Goal: Transaction & Acquisition: Purchase product/service

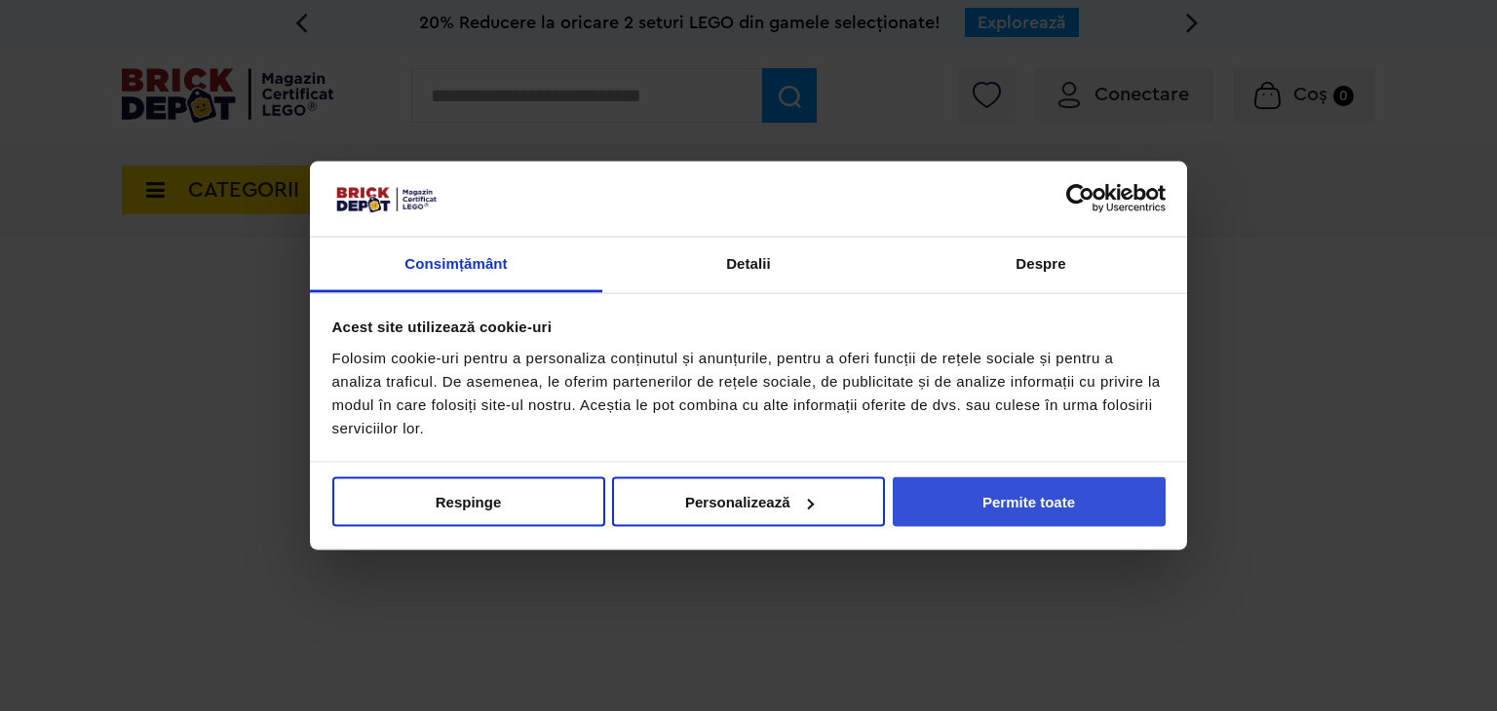
click at [1008, 509] on button "Permite toate" at bounding box center [1029, 502] width 273 height 50
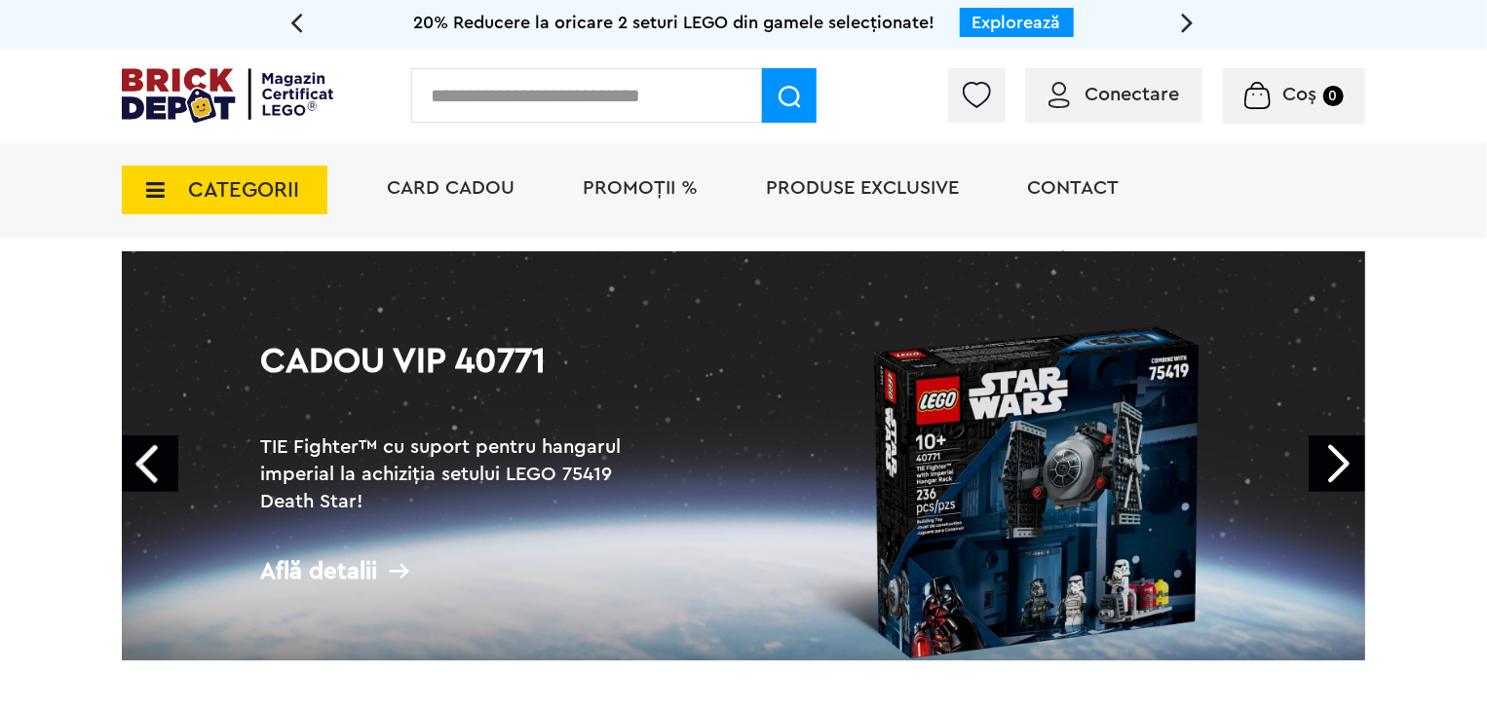
click at [515, 98] on input "text" at bounding box center [586, 95] width 351 height 55
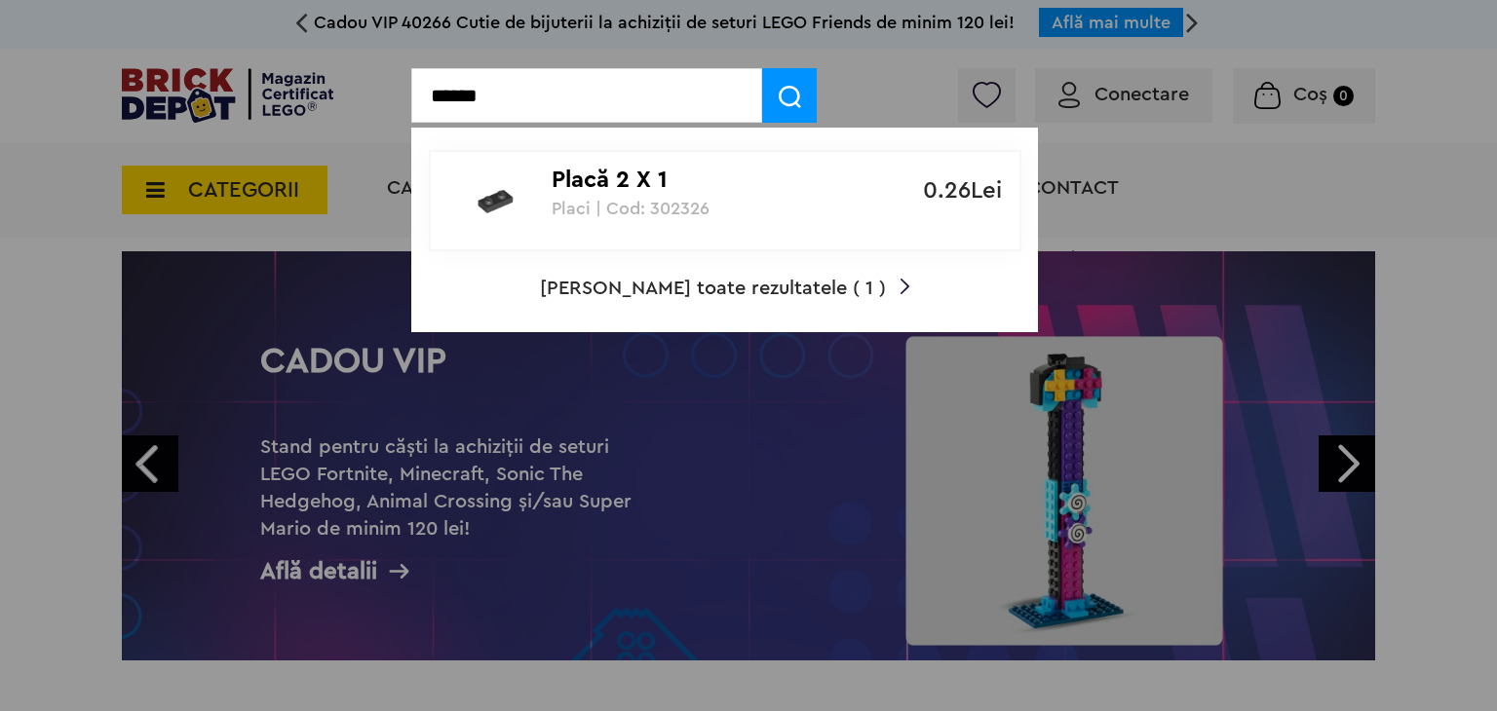
type input "******"
click at [772, 201] on p "Placi | Cod: 302326" at bounding box center [714, 208] width 325 height 19
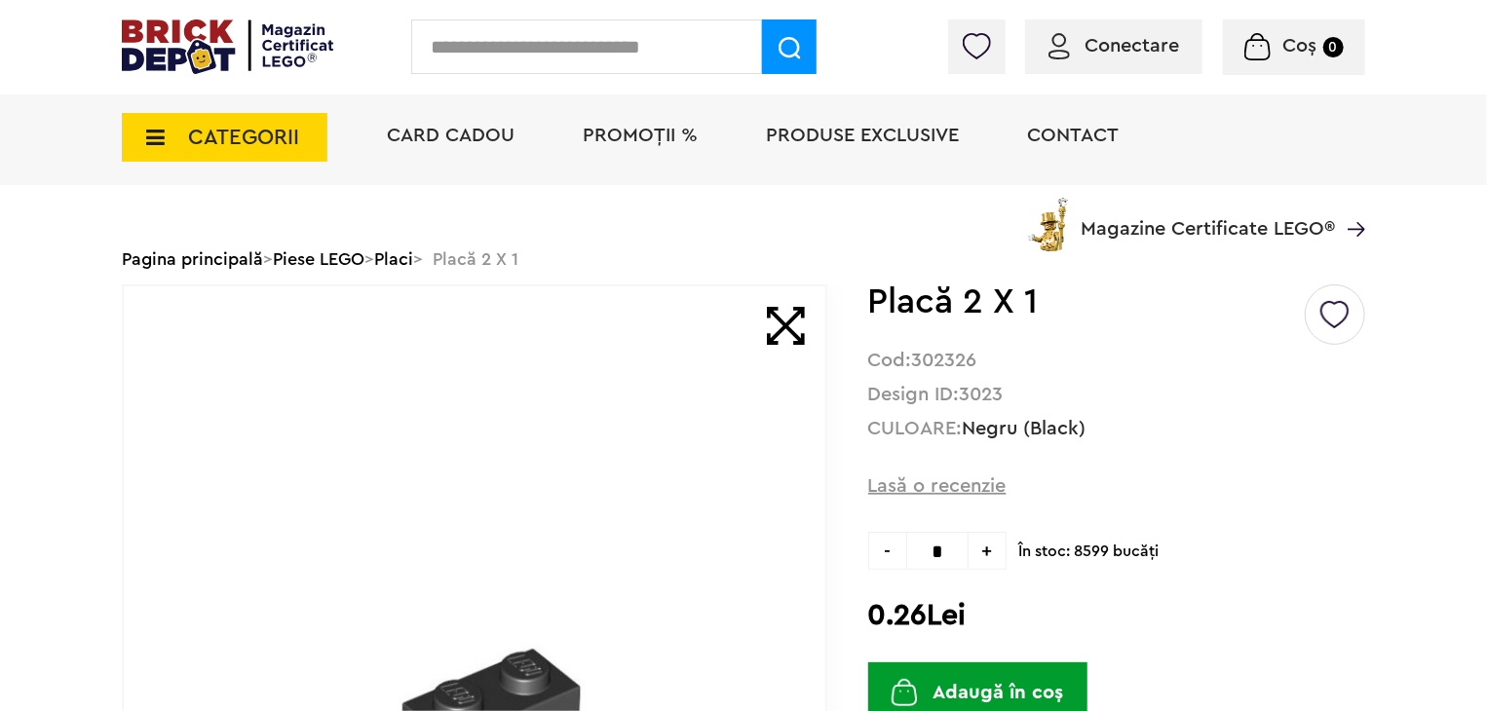
scroll to position [244, 0]
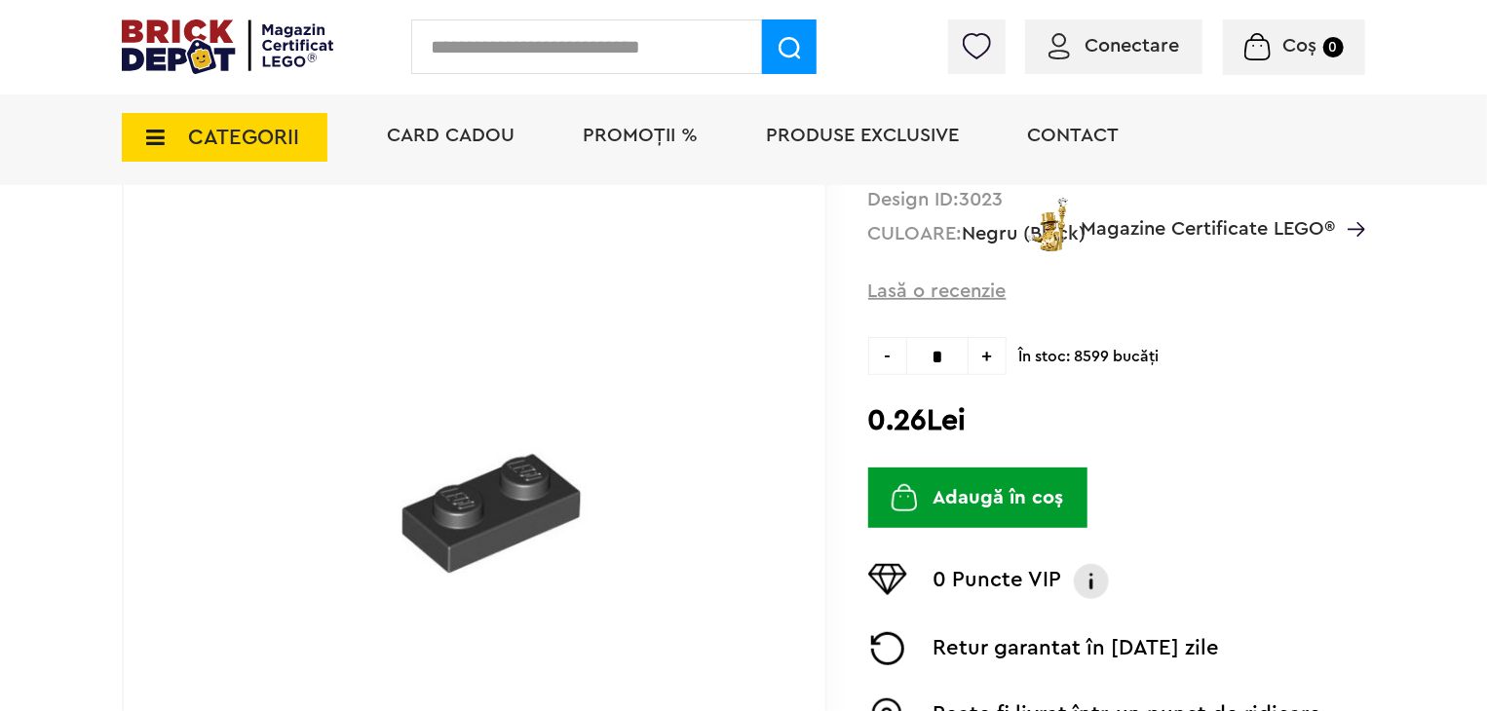
click at [1060, 483] on button "Adaugă în coș" at bounding box center [977, 498] width 219 height 60
click at [1321, 49] on span "Coș 0" at bounding box center [1293, 45] width 98 height 19
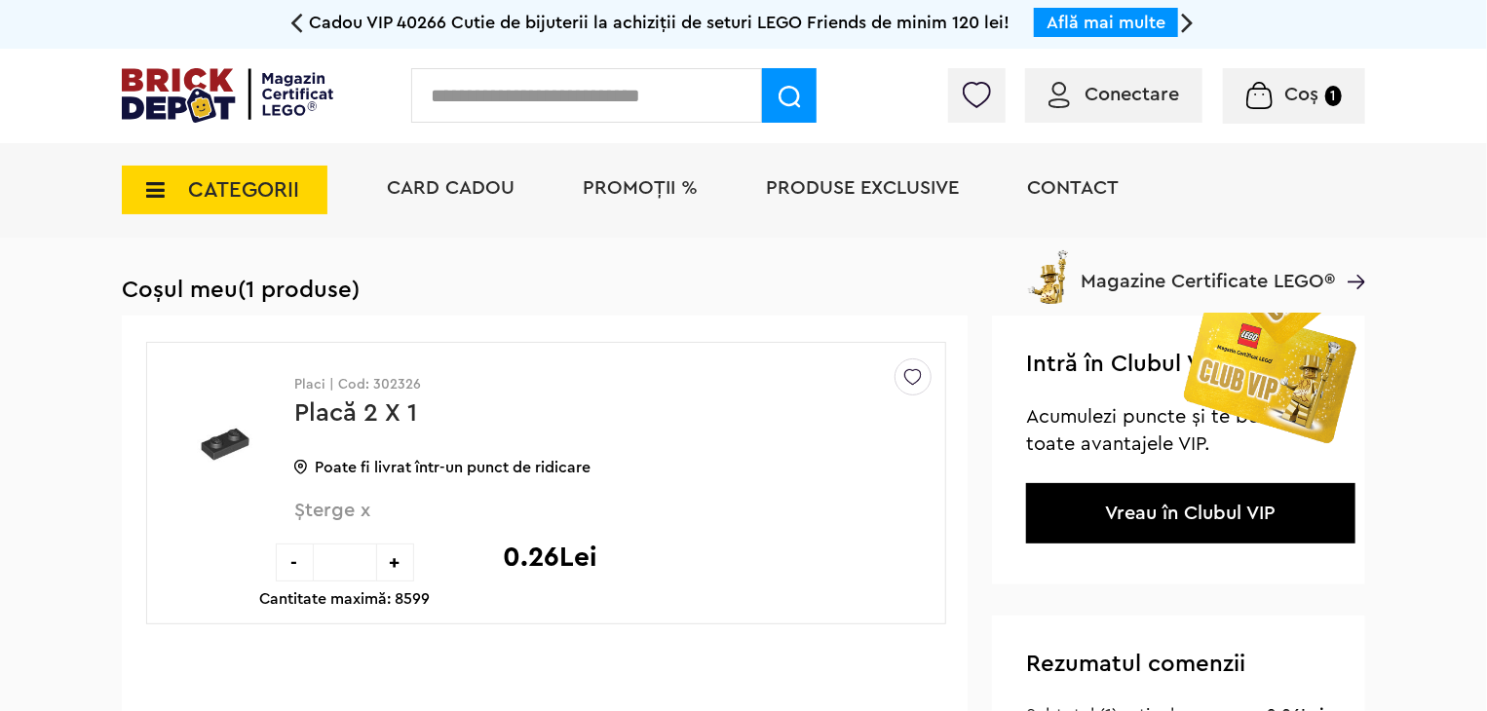
click at [401, 565] on div "+" at bounding box center [395, 563] width 38 height 38
type input "*"
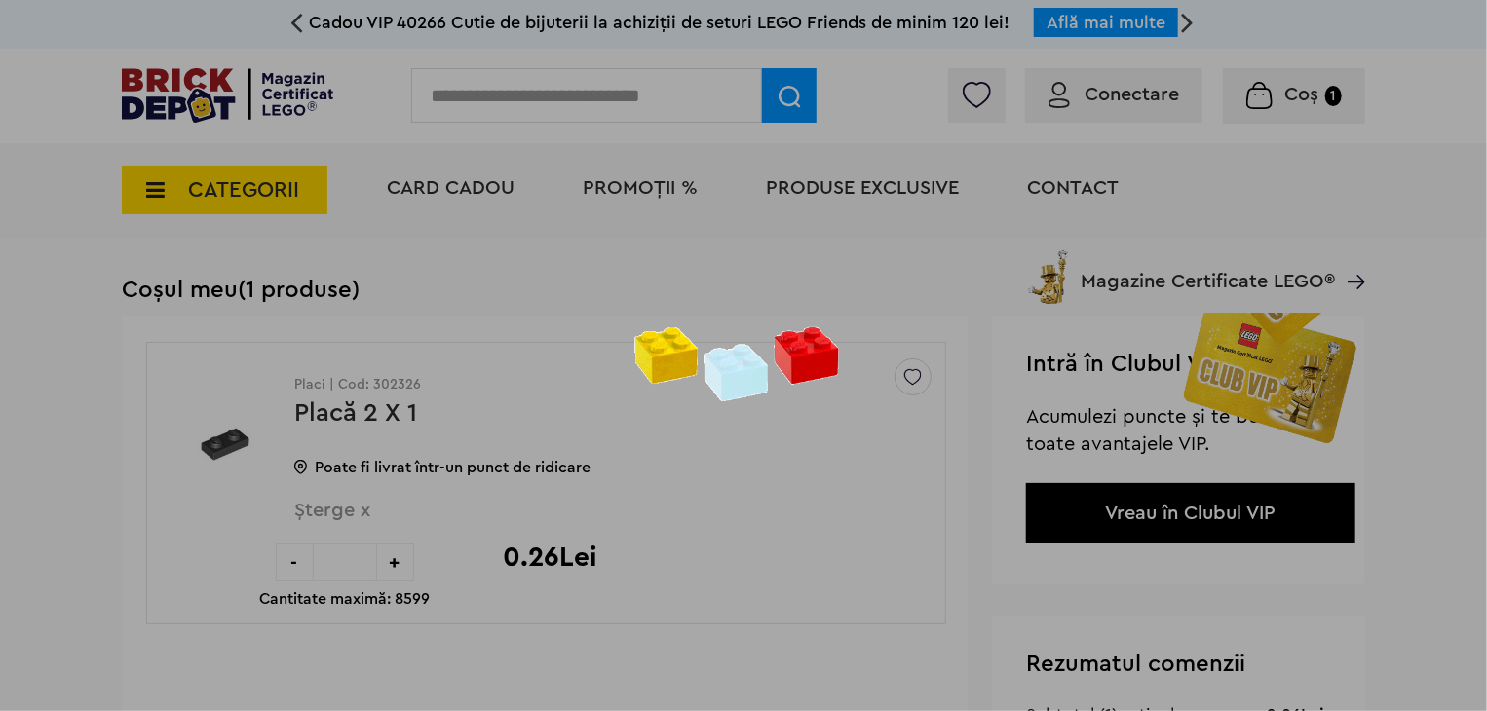
click at [401, 565] on div at bounding box center [743, 355] width 1487 height 711
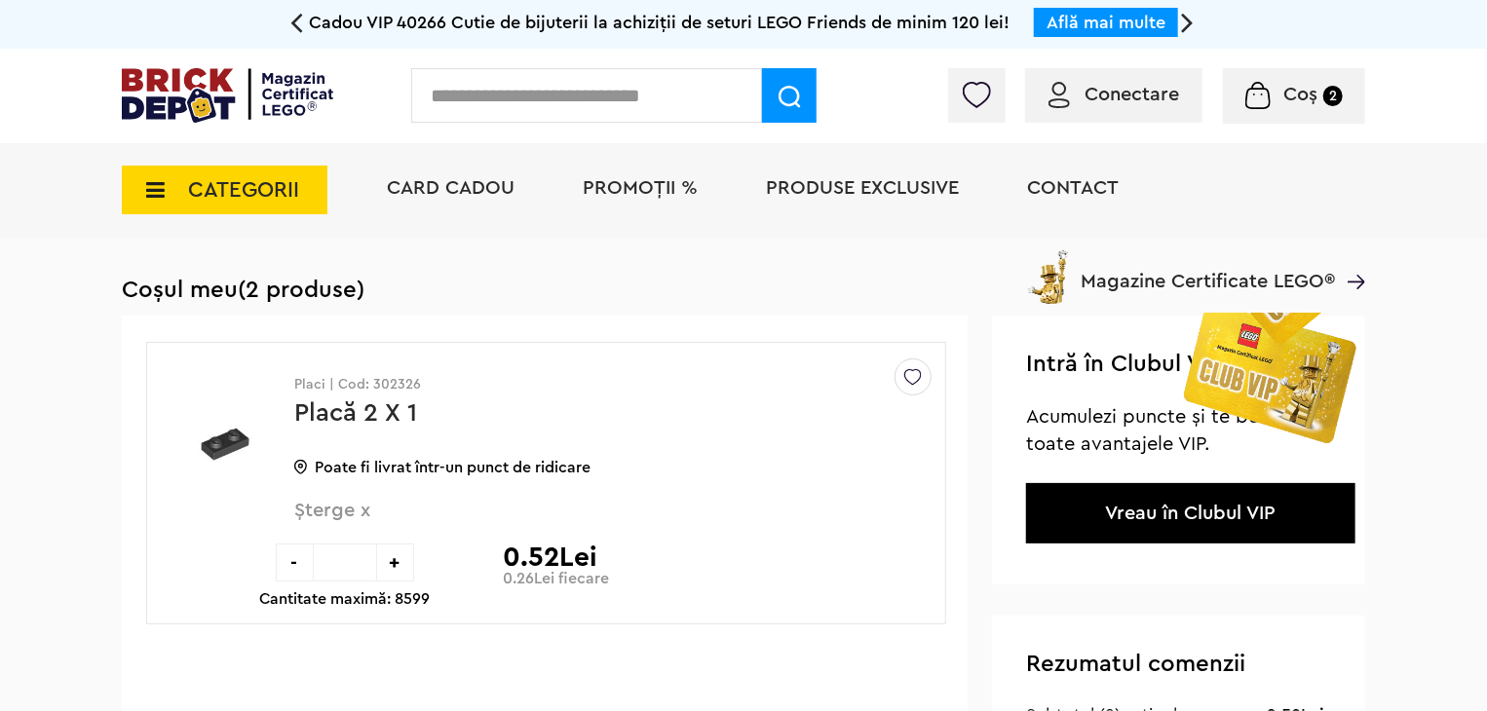
click at [401, 565] on div "+" at bounding box center [395, 563] width 38 height 38
type input "*"
click at [401, 565] on div "+" at bounding box center [395, 563] width 38 height 38
type input "*"
click at [592, 95] on input "text" at bounding box center [586, 95] width 351 height 55
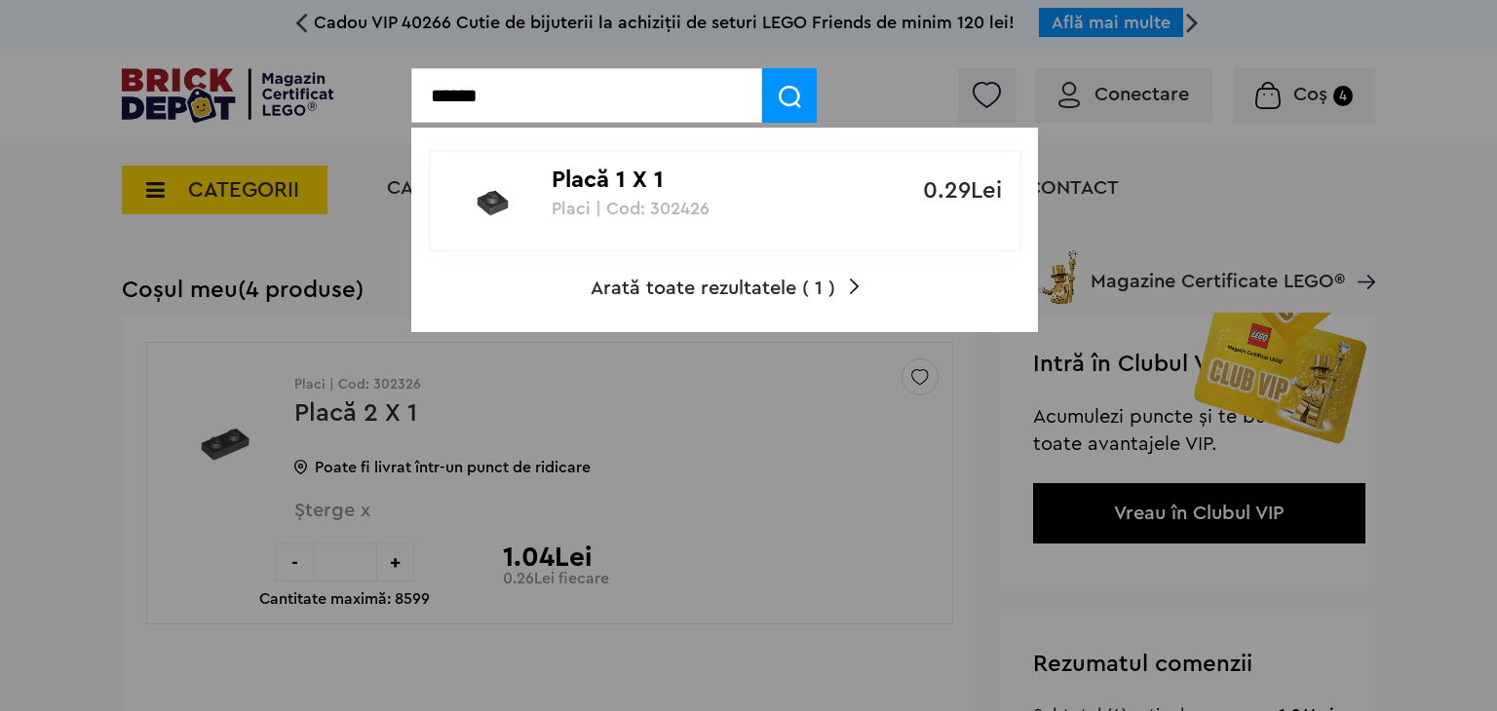
type input "******"
click at [704, 209] on p "Placi | Cod: 302426" at bounding box center [714, 208] width 325 height 19
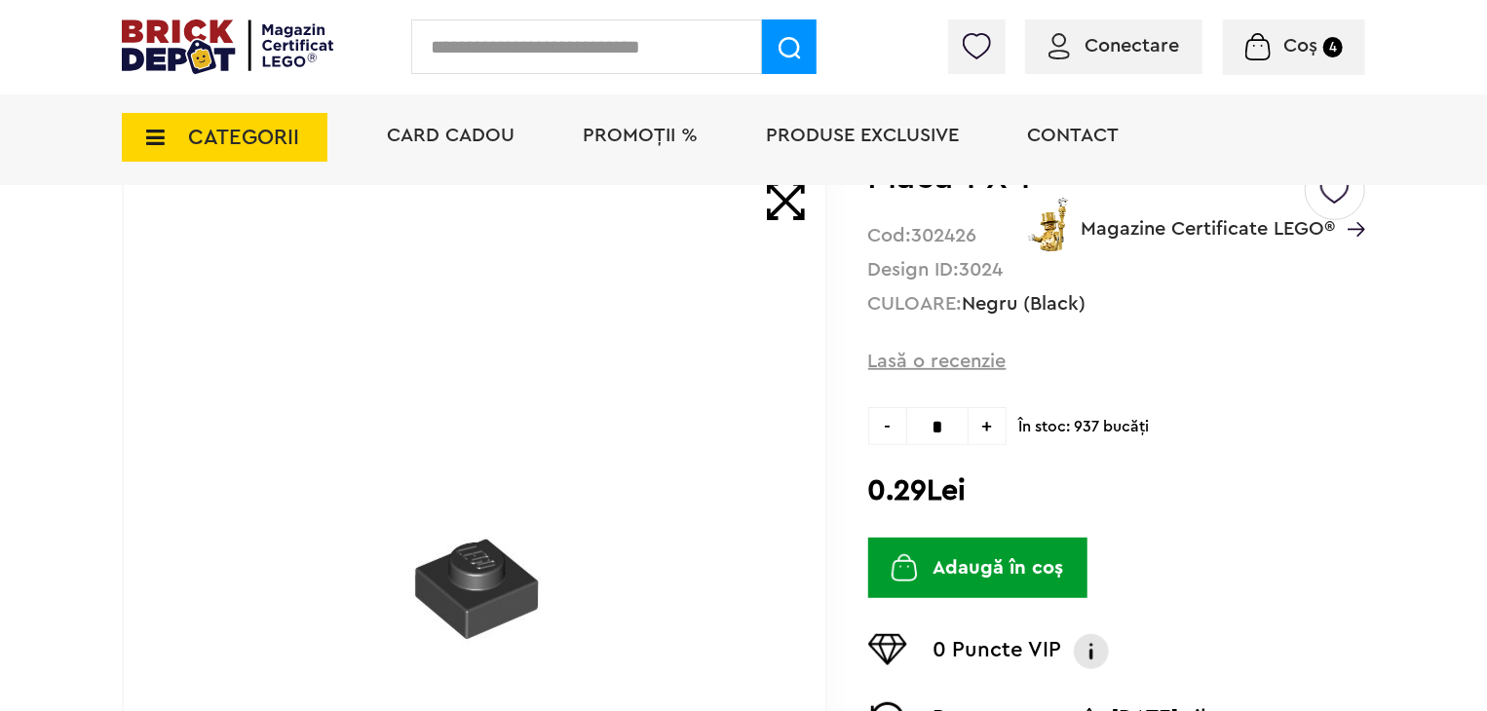
scroll to position [195, 0]
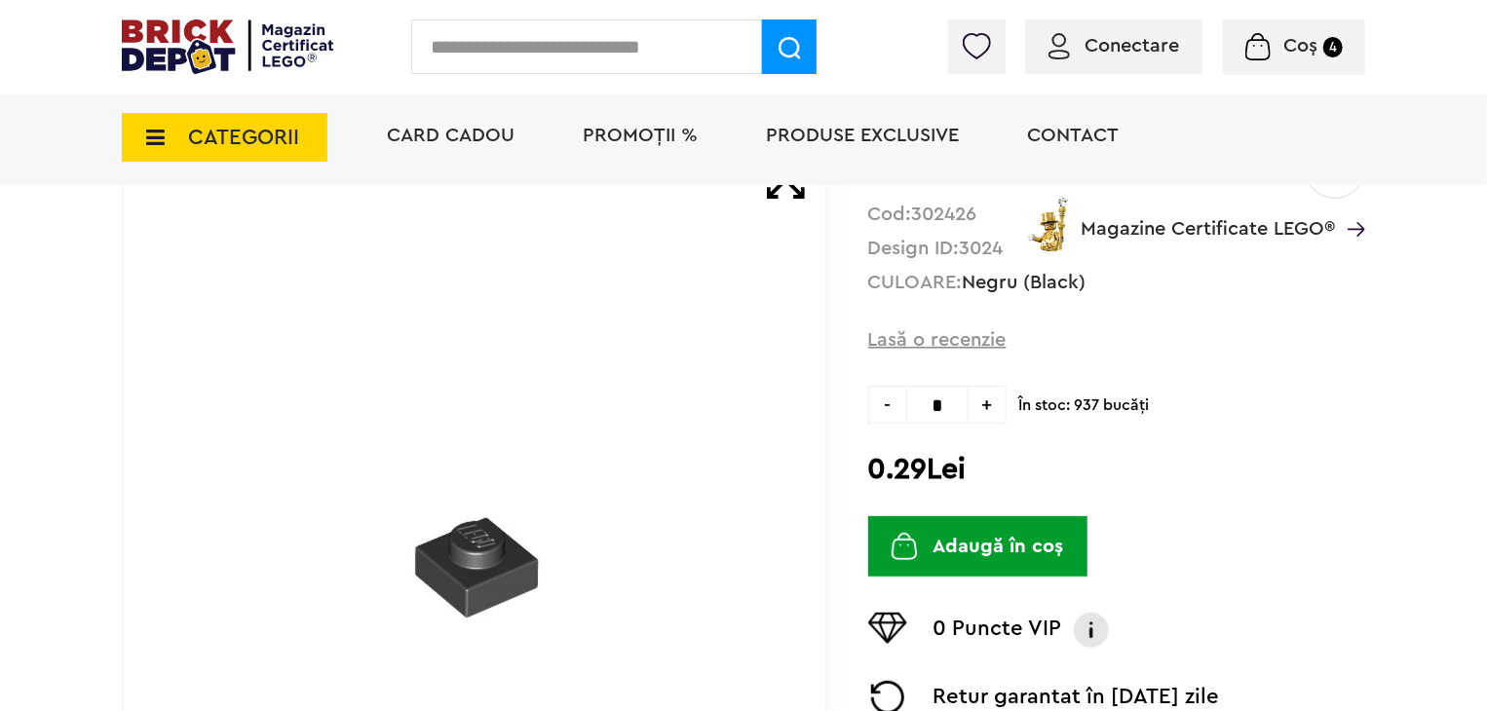
click at [1055, 560] on button "Adaugă în coș" at bounding box center [977, 546] width 219 height 60
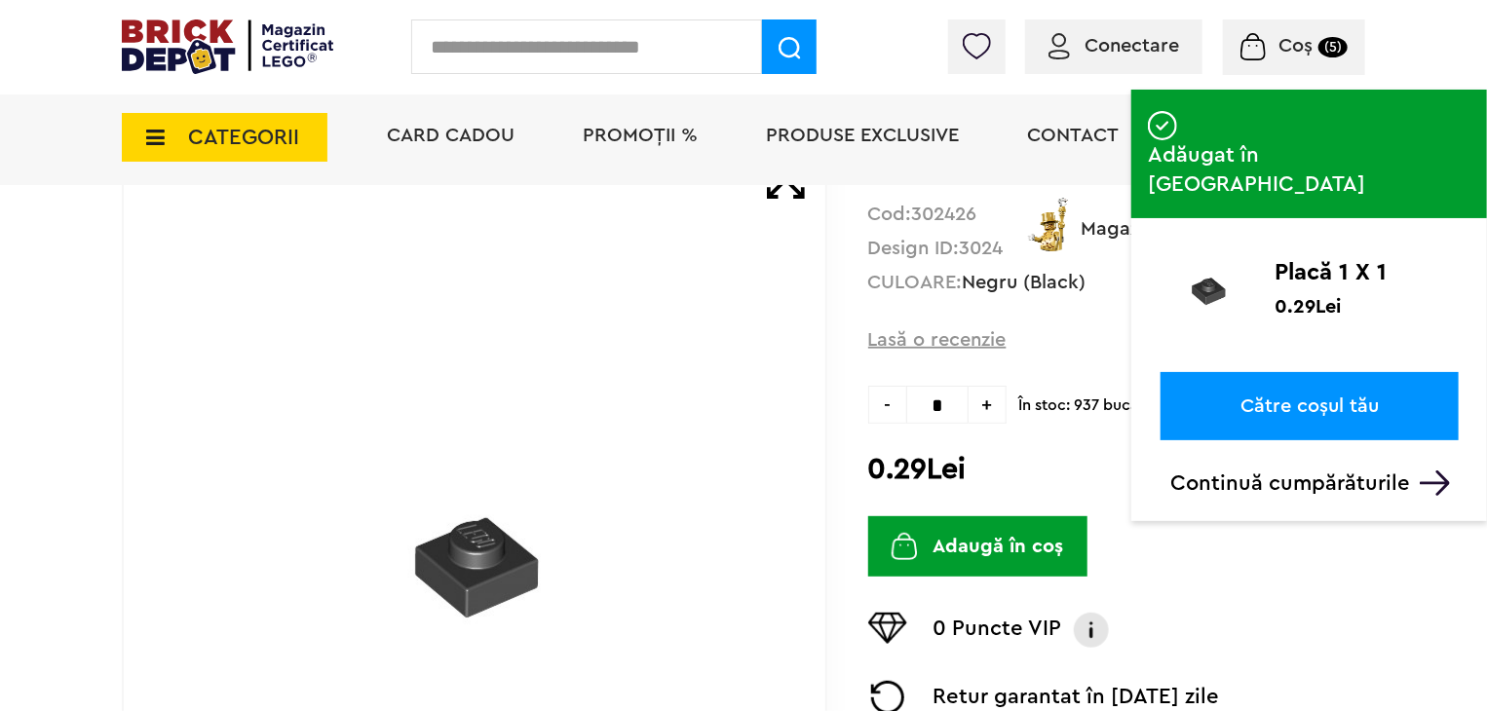
click at [1321, 43] on small "(5)" at bounding box center [1332, 47] width 29 height 20
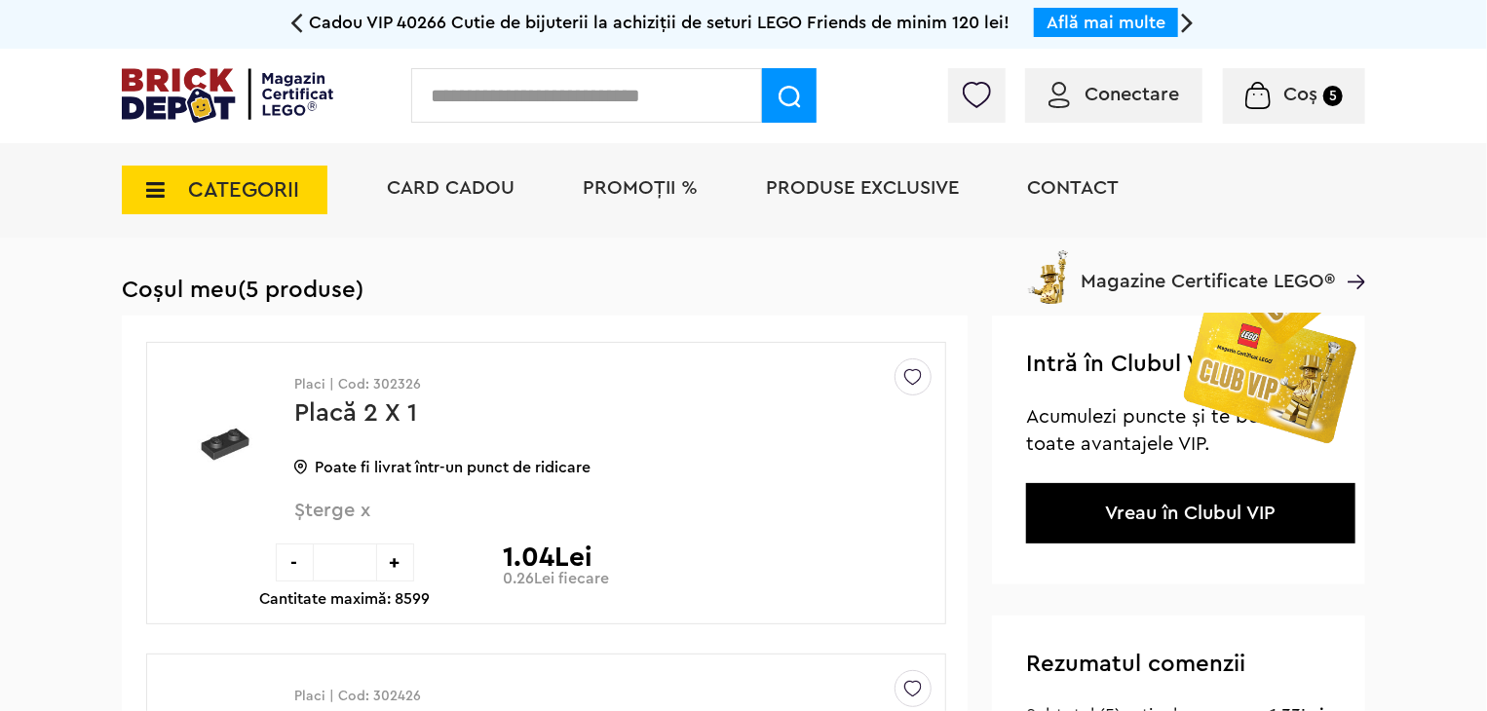
click at [395, 563] on div "+" at bounding box center [395, 563] width 38 height 38
type input "*"
click at [395, 563] on div "+" at bounding box center [395, 563] width 38 height 38
type input "*"
click at [395, 563] on div "+" at bounding box center [395, 563] width 38 height 38
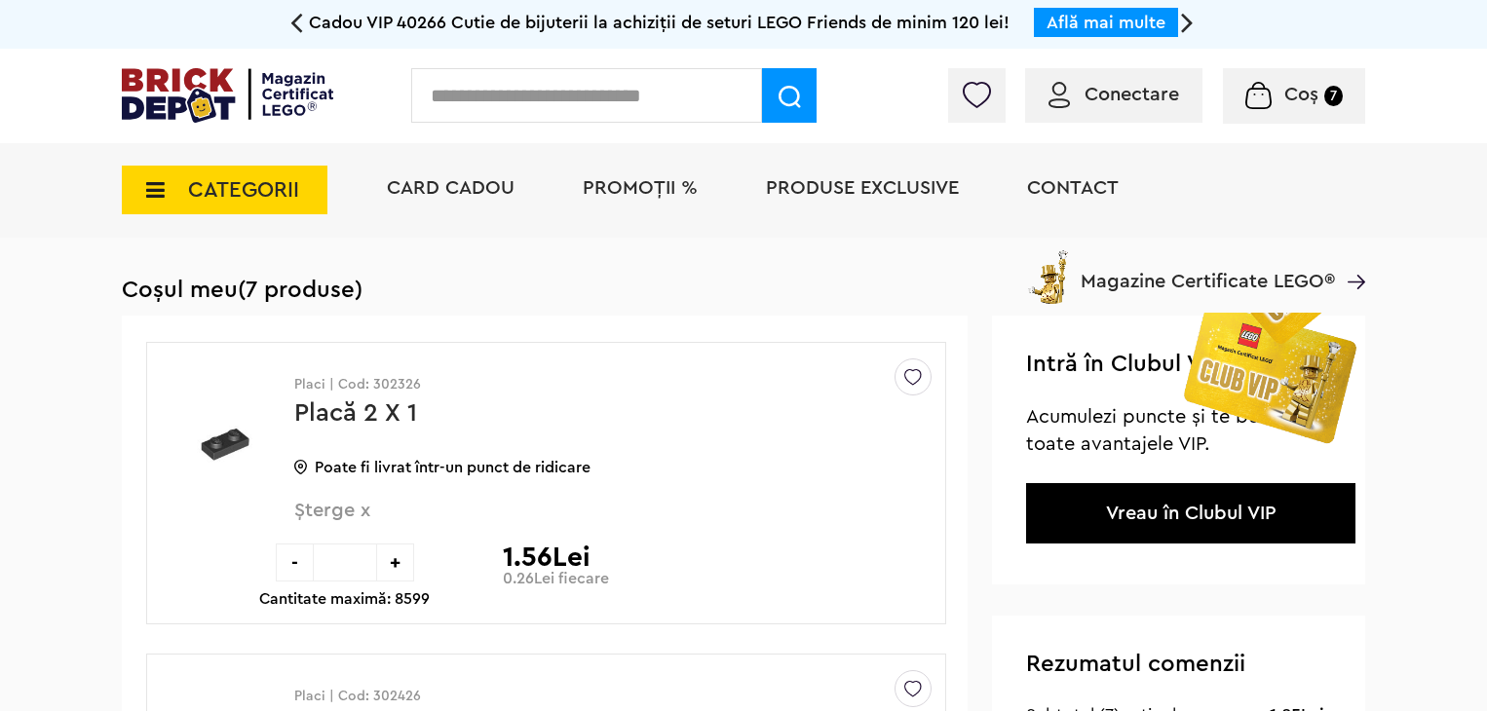
type input "*"
click at [291, 562] on div "-" at bounding box center [295, 563] width 38 height 38
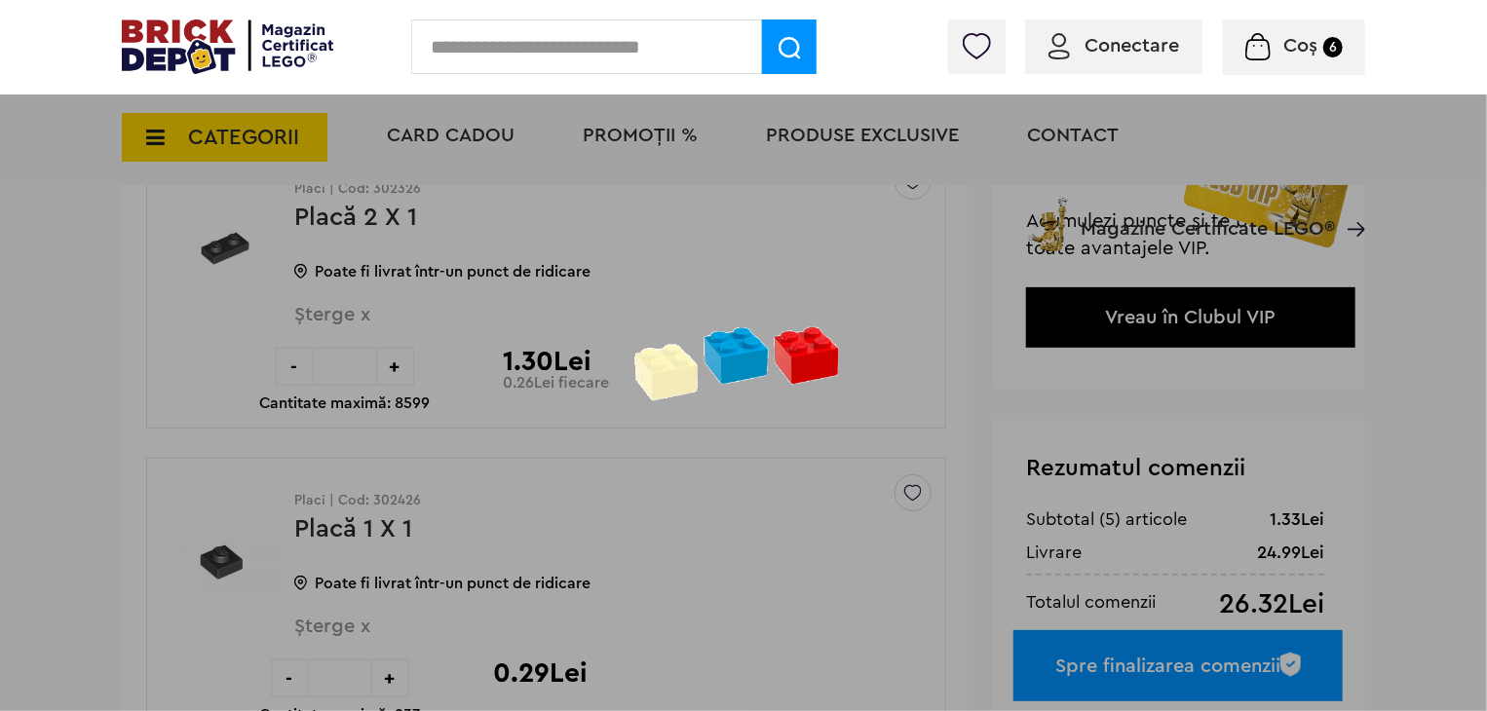
scroll to position [487, 0]
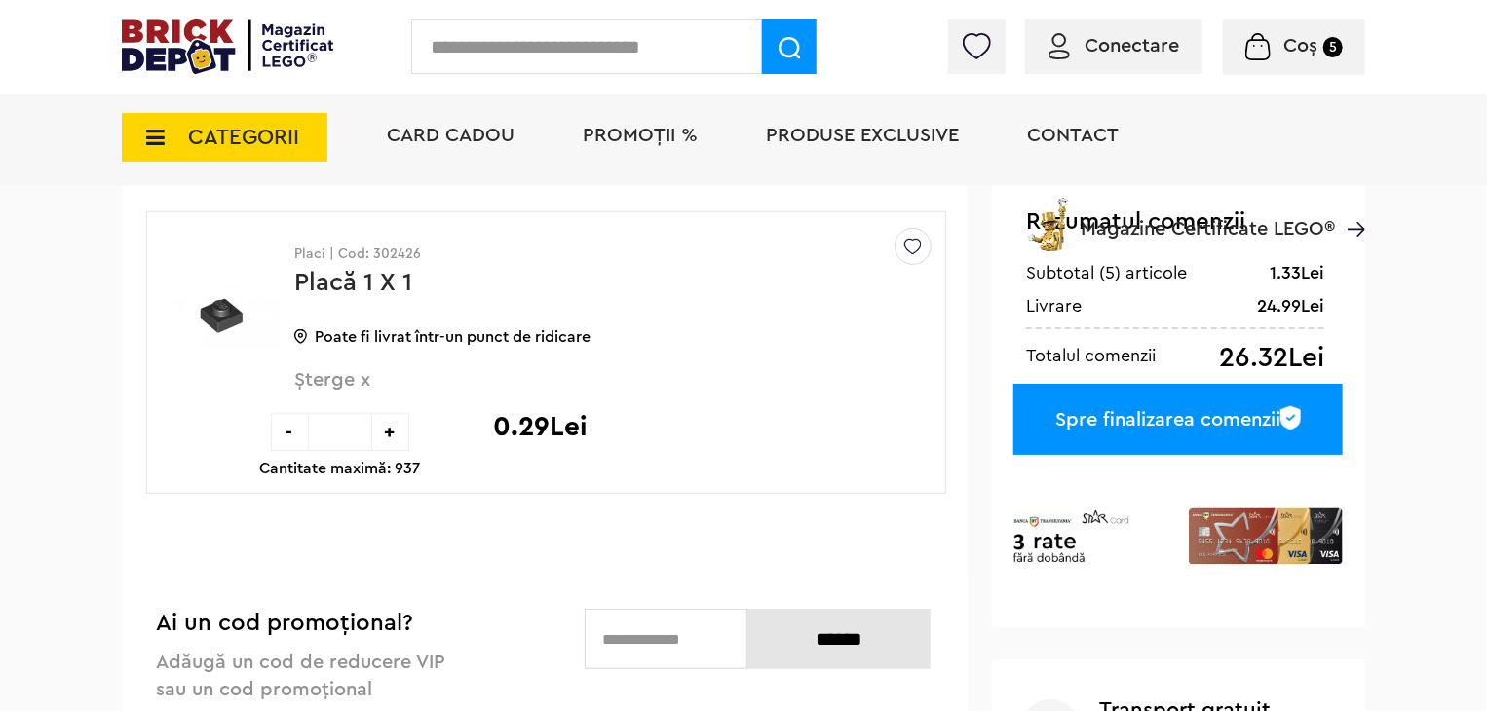
click at [395, 442] on div "+" at bounding box center [390, 432] width 38 height 38
type input "*"
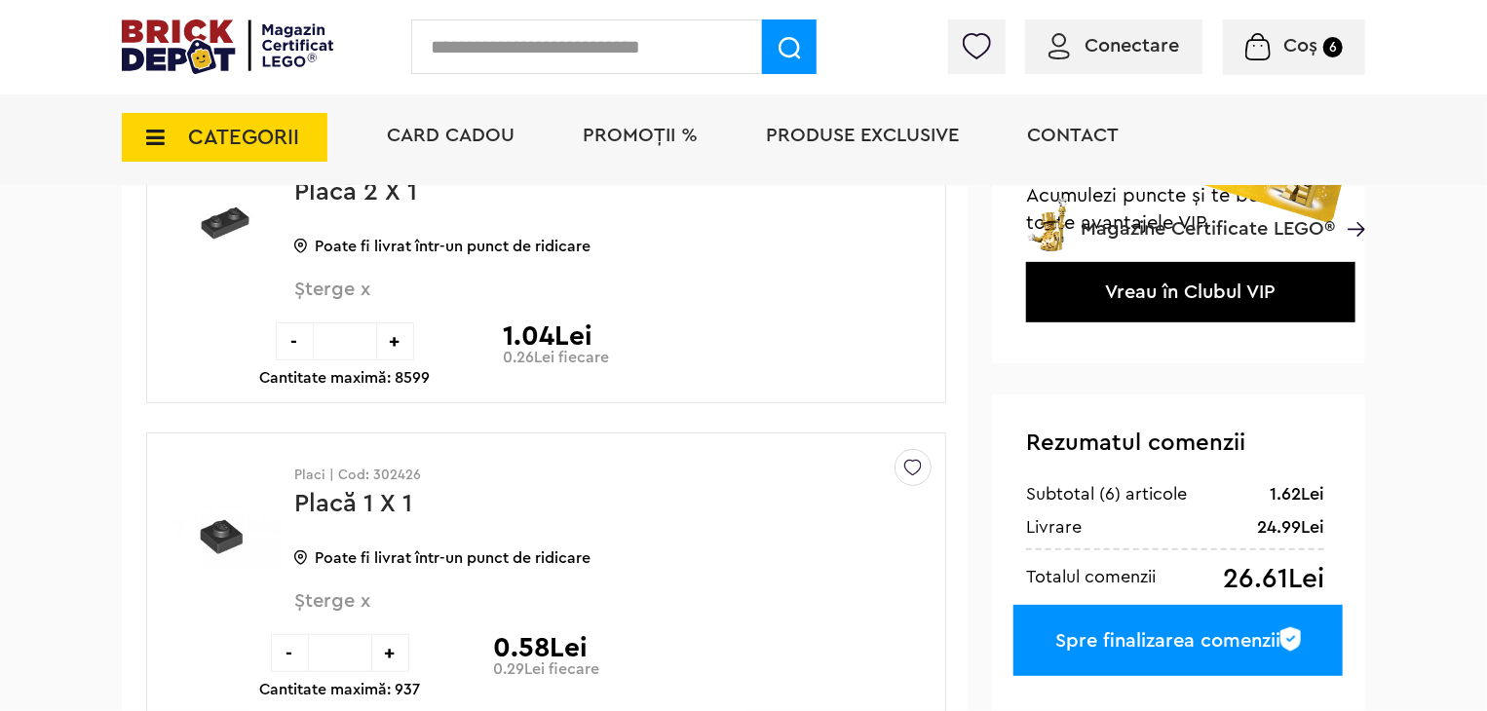
scroll to position [292, 0]
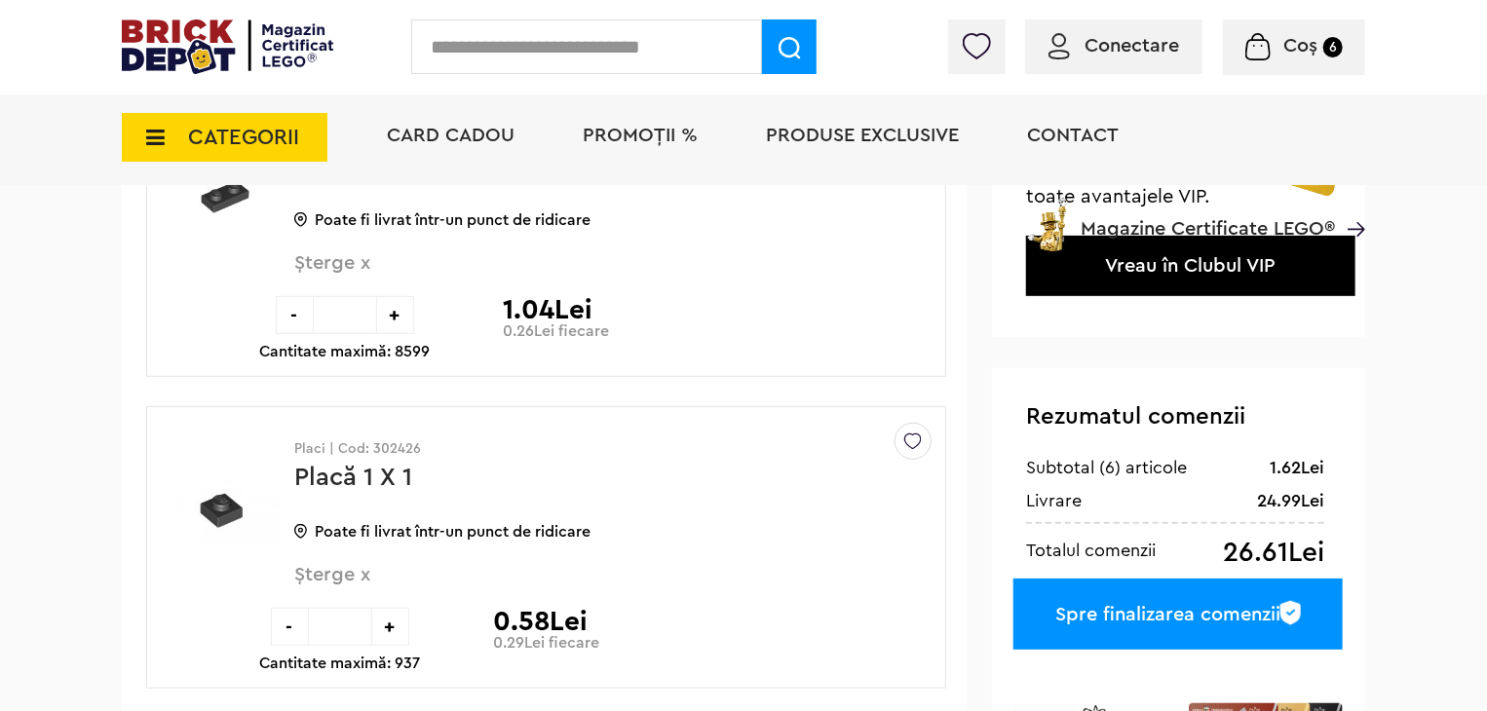
click at [402, 621] on div "+" at bounding box center [390, 627] width 38 height 38
type input "*"
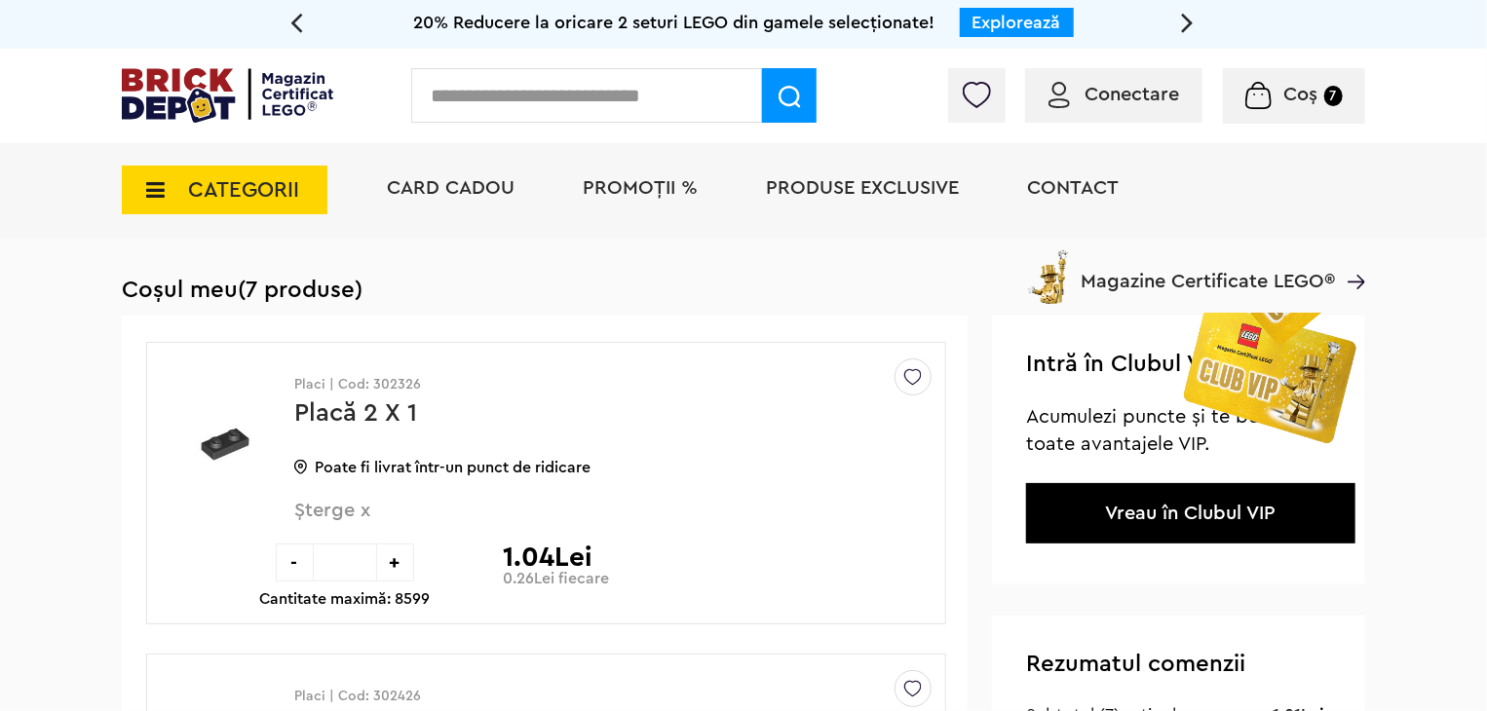
click at [618, 99] on input "text" at bounding box center [586, 95] width 351 height 55
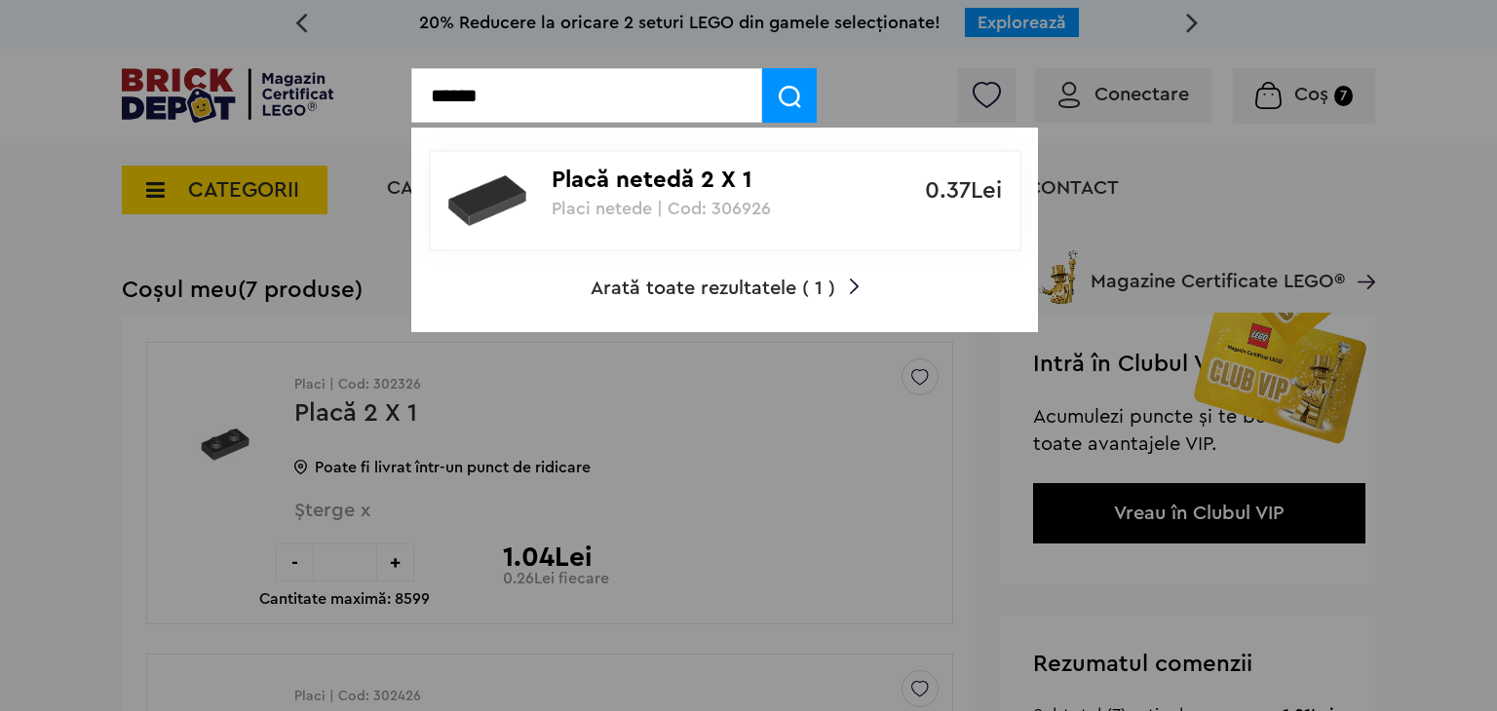
type input "******"
click at [674, 208] on p "Placi netede | Cod: 306926" at bounding box center [714, 208] width 325 height 19
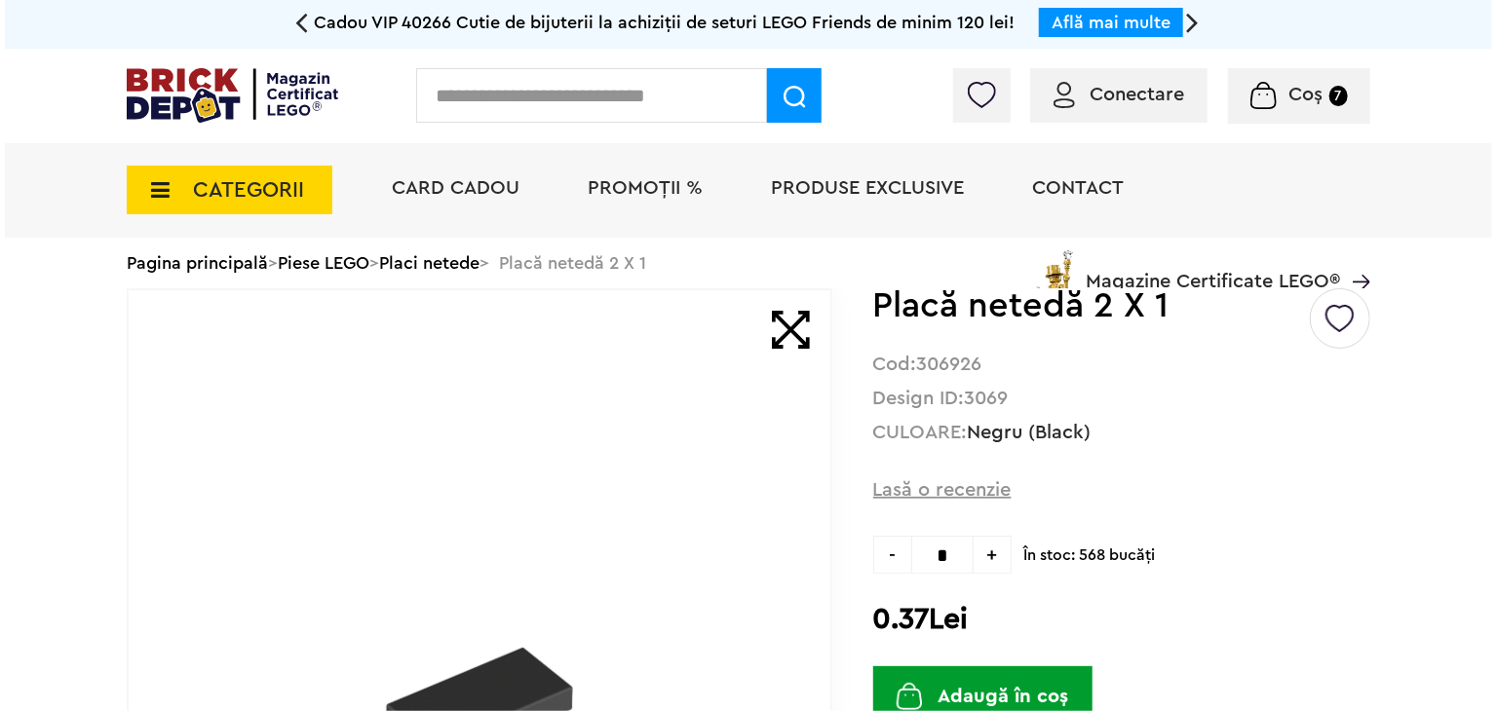
scroll to position [97, 0]
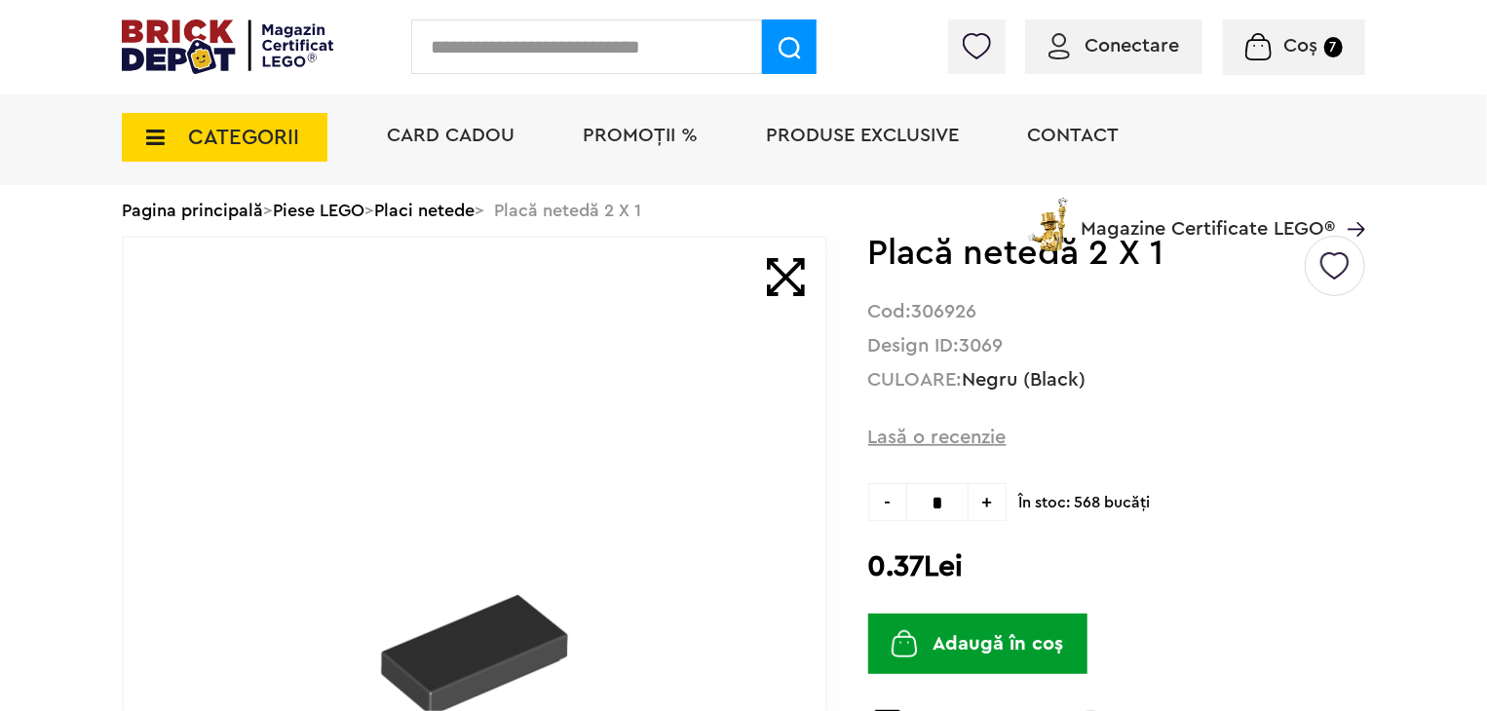
click at [503, 41] on input "text" at bounding box center [586, 46] width 351 height 55
paste input "*******"
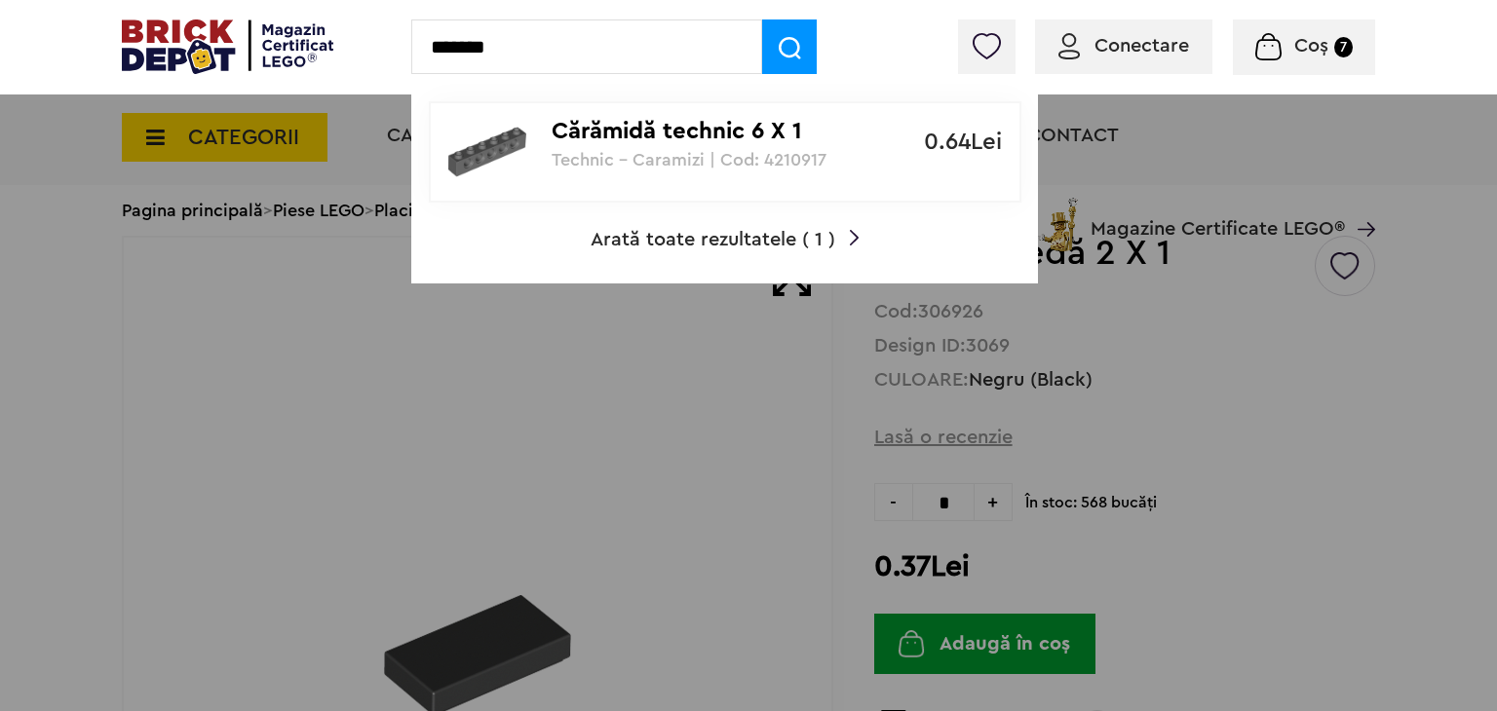
type input "*******"
click at [783, 33] on span at bounding box center [789, 46] width 55 height 55
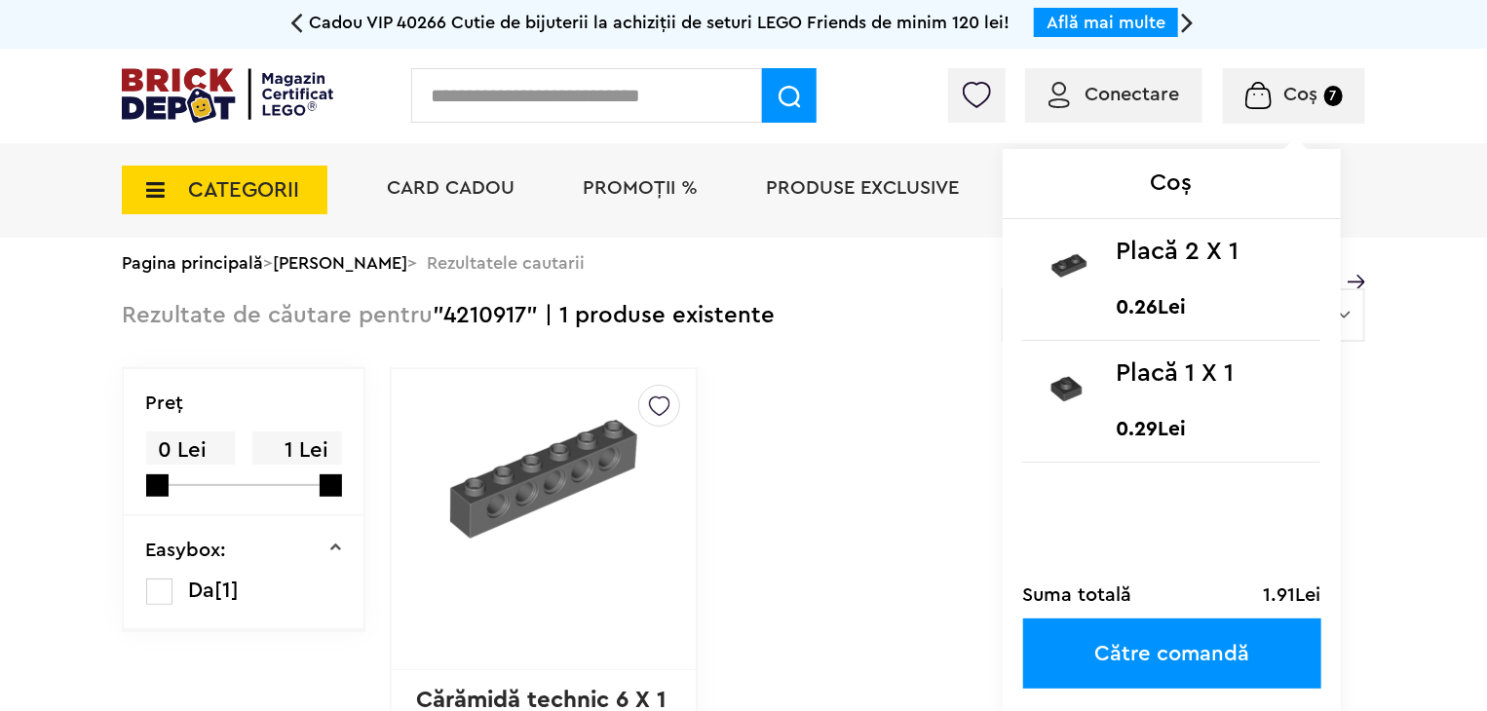
click at [1292, 87] on span "Coș" at bounding box center [1301, 94] width 34 height 19
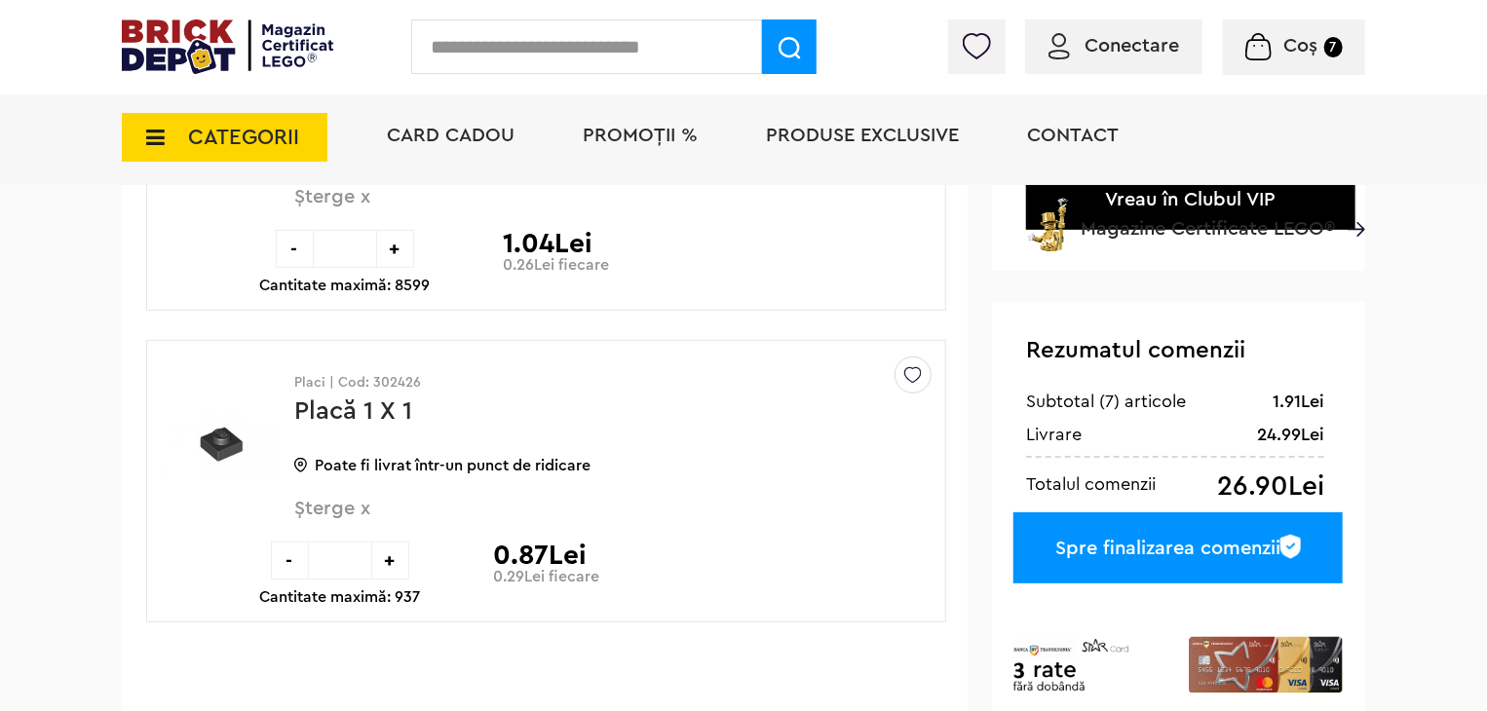
scroll to position [390, 0]
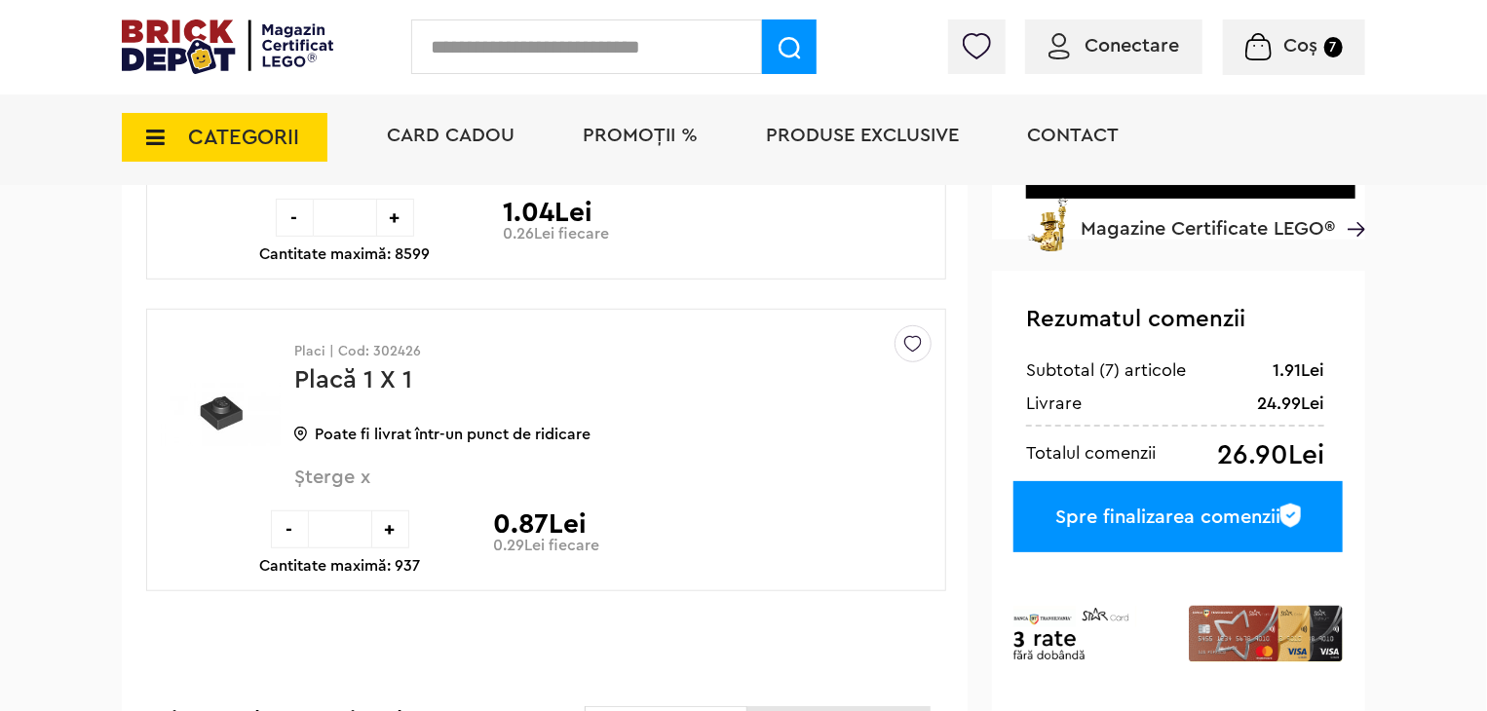
click at [338, 479] on span "Șterge x" at bounding box center [580, 489] width 573 height 42
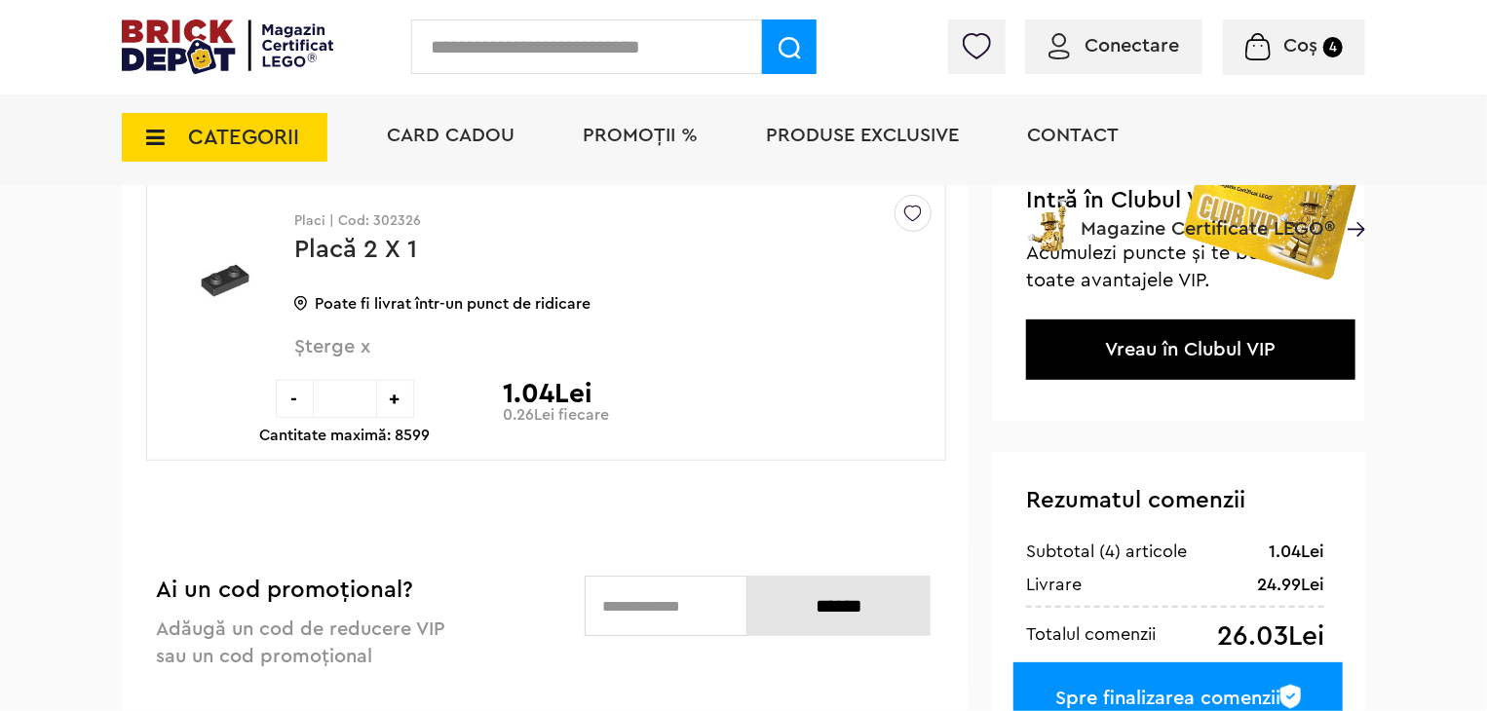
scroll to position [92, 0]
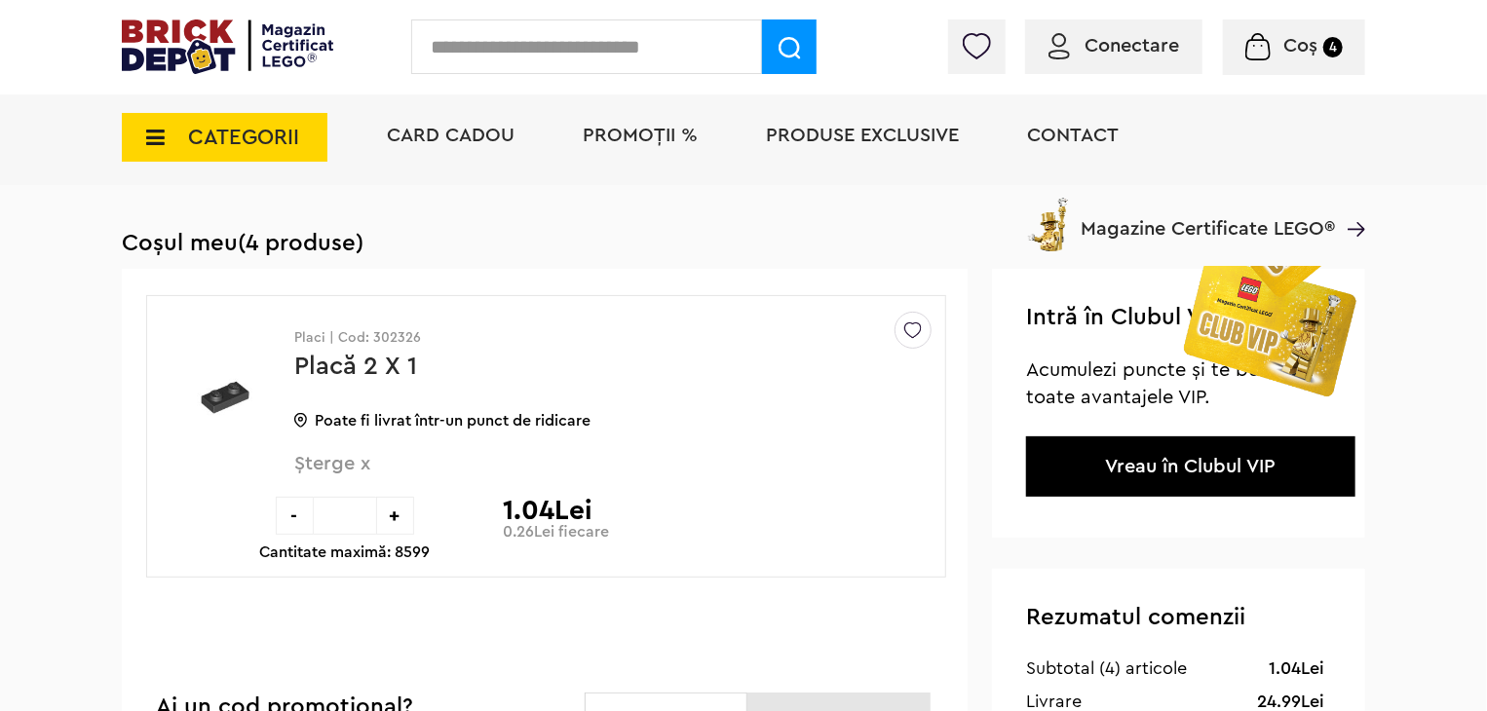
click at [356, 460] on span "Șterge x" at bounding box center [580, 475] width 573 height 42
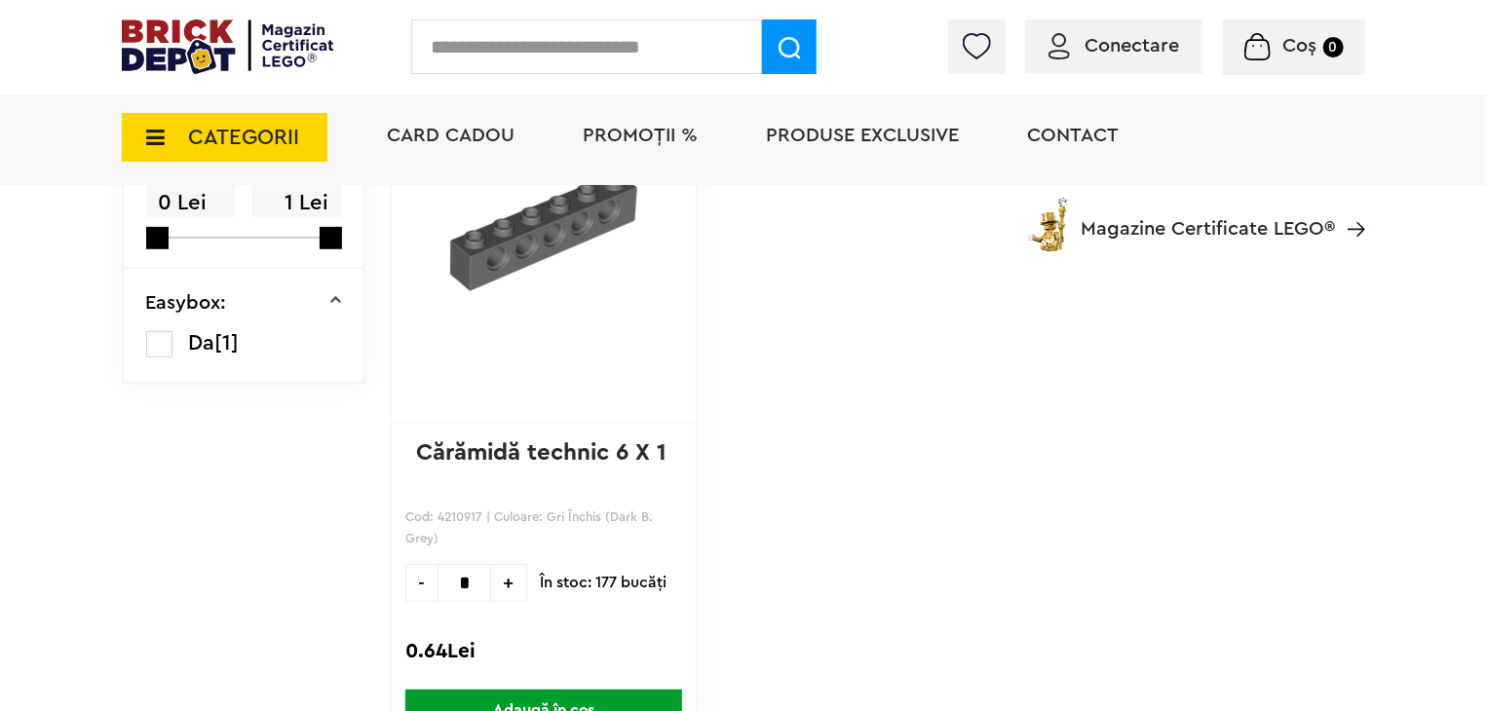
scroll to position [390, 0]
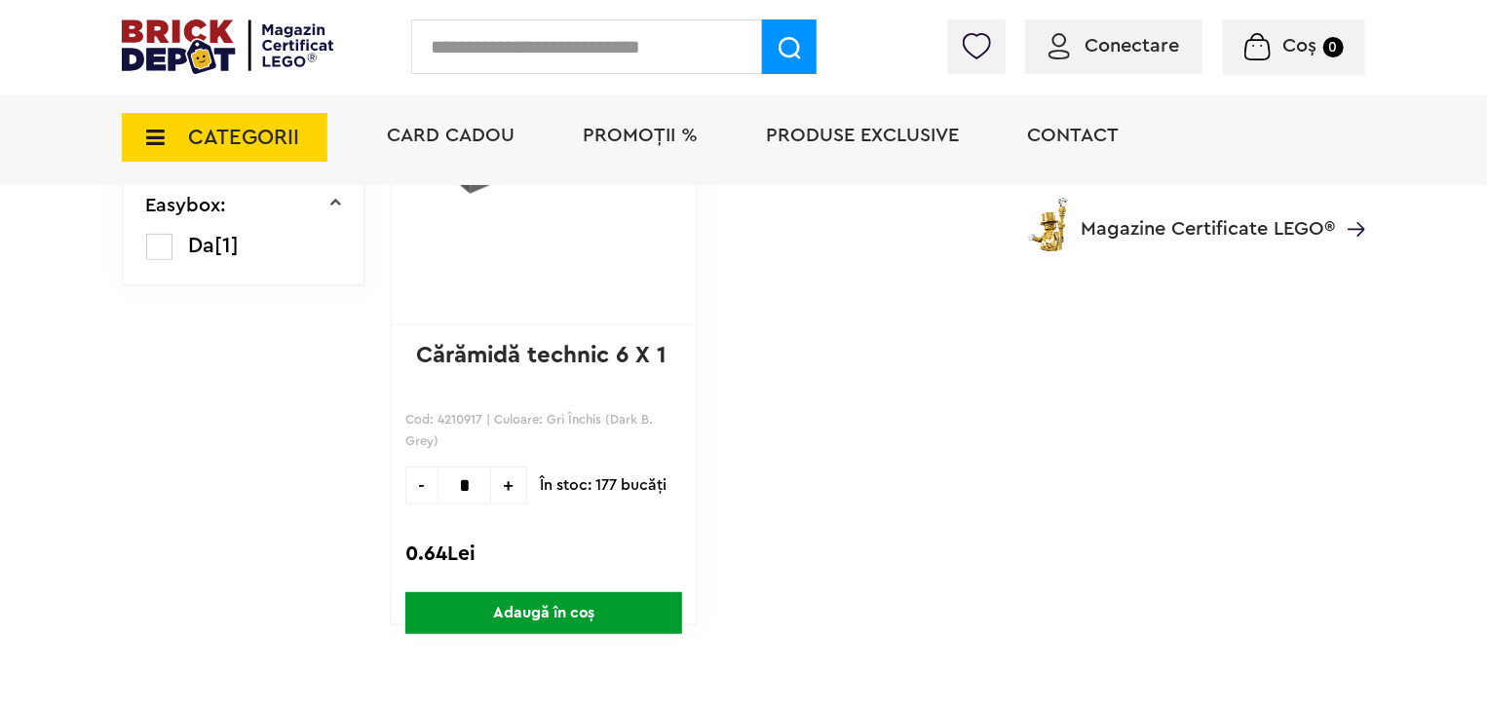
click at [507, 477] on span "+" at bounding box center [509, 486] width 36 height 38
type input "*"
click at [600, 600] on span "Adaugă în coș" at bounding box center [543, 613] width 277 height 42
click at [639, 34] on input "text" at bounding box center [586, 46] width 351 height 55
paste input "*******"
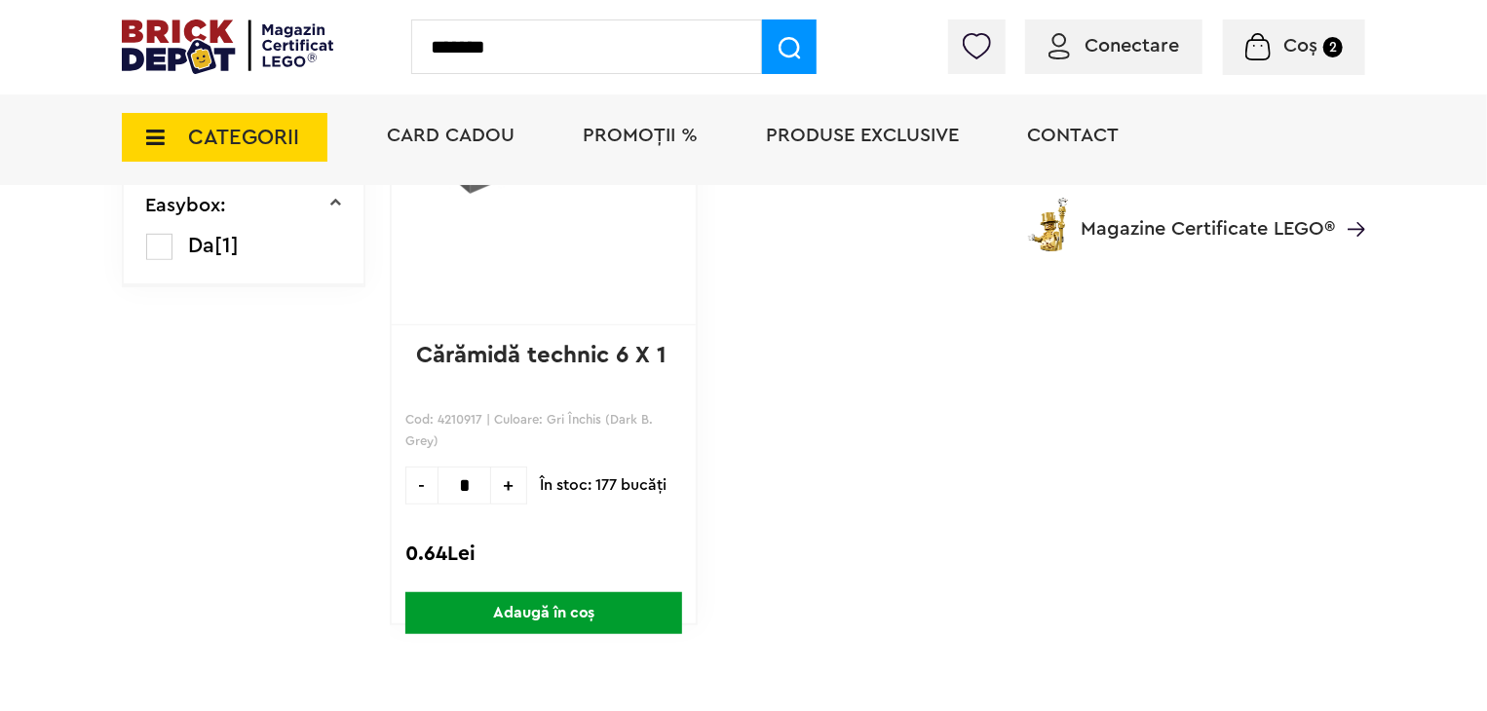
type input "*******"
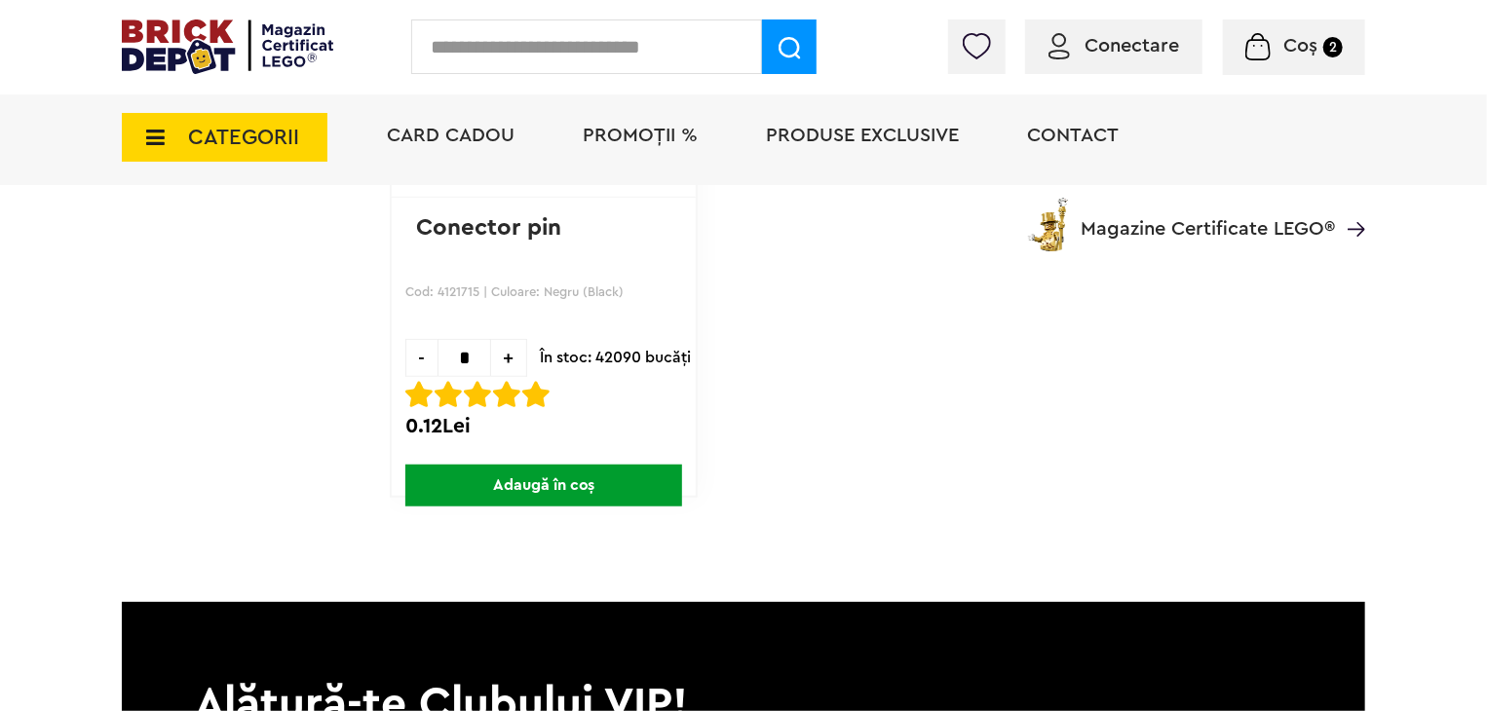
scroll to position [487, 0]
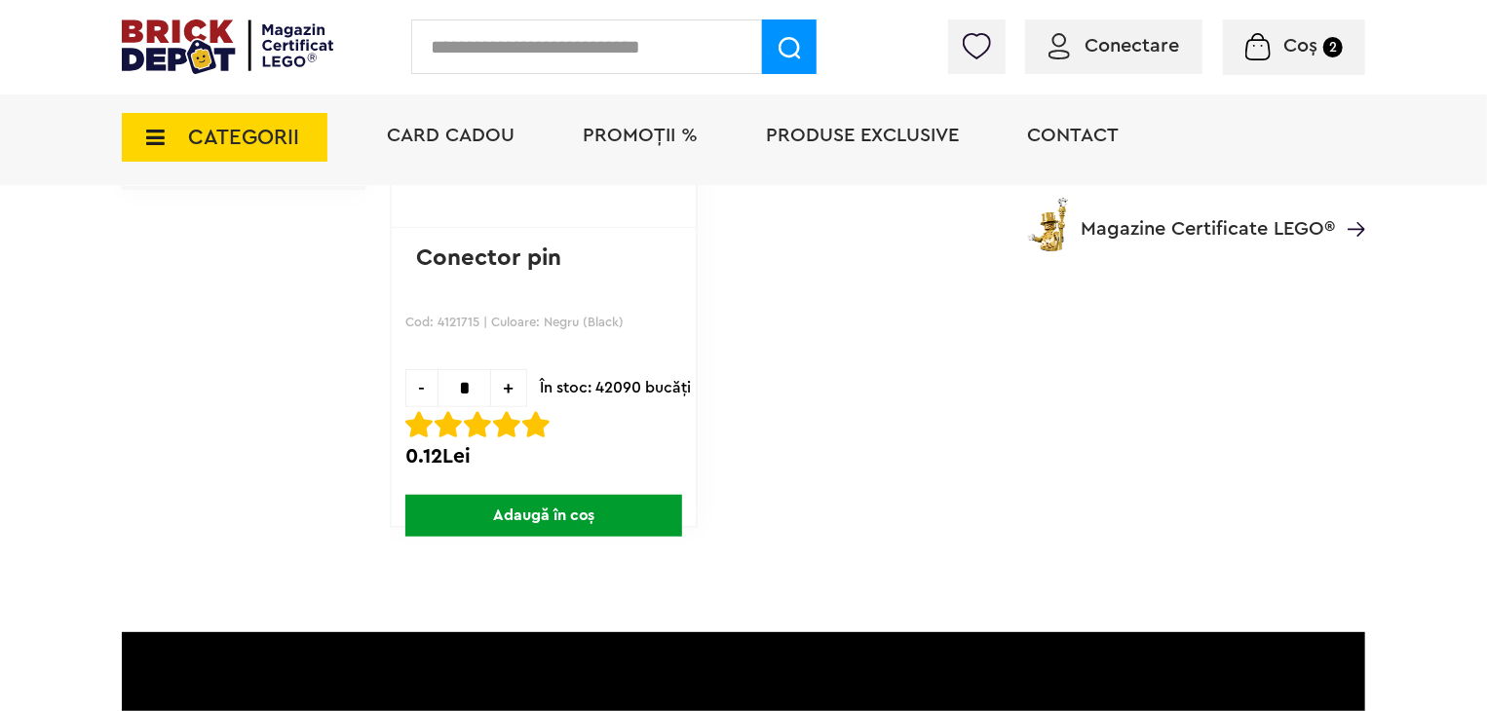
click at [515, 386] on span "+" at bounding box center [509, 388] width 36 height 38
type input "*"
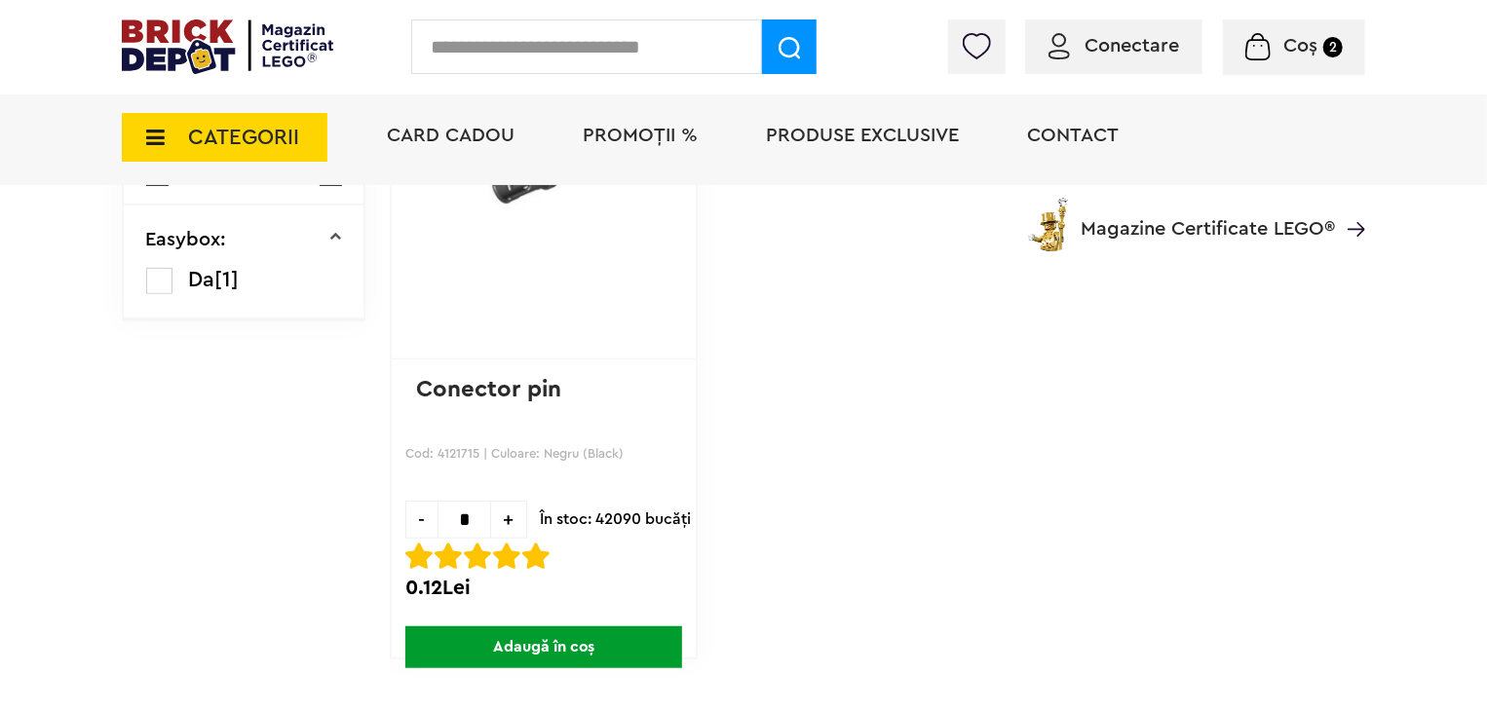
scroll to position [390, 0]
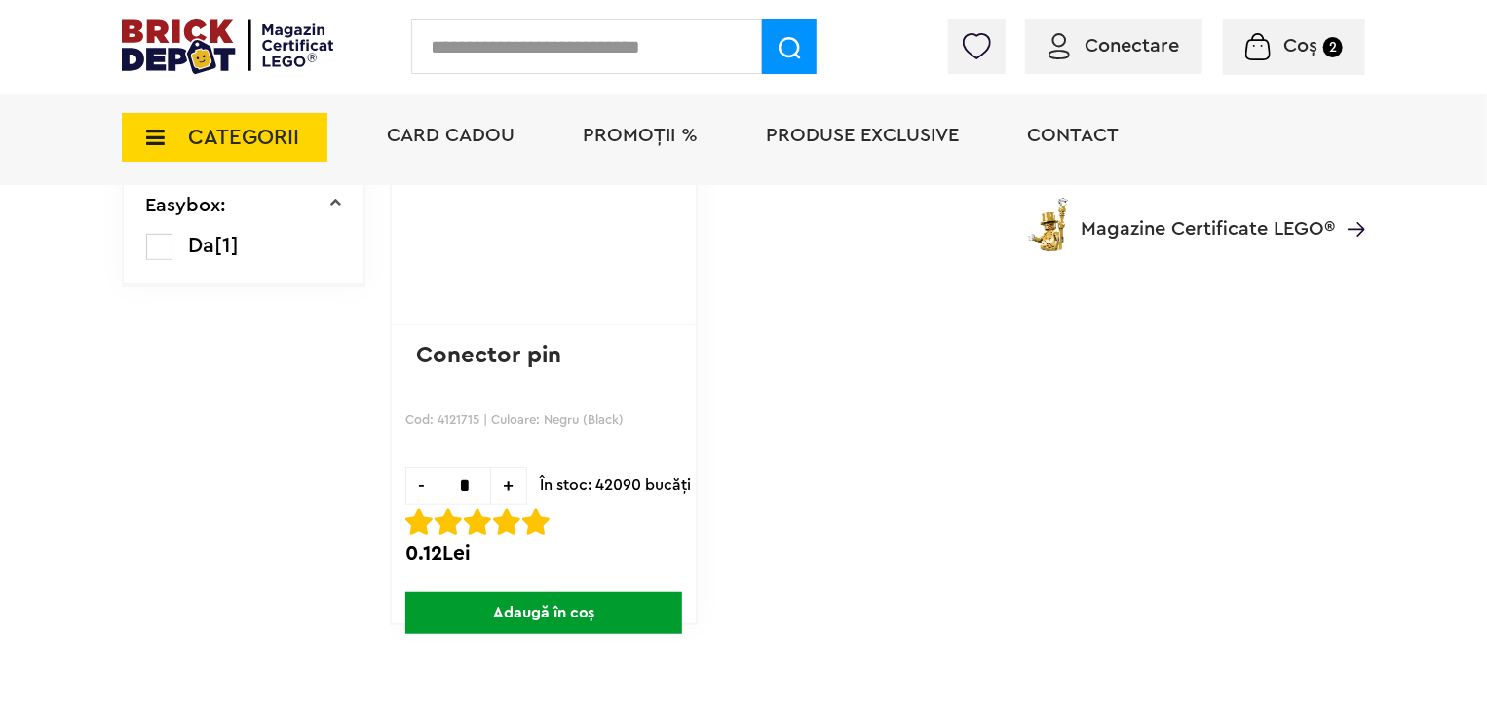
click at [1314, 48] on span "Coș" at bounding box center [1300, 45] width 34 height 19
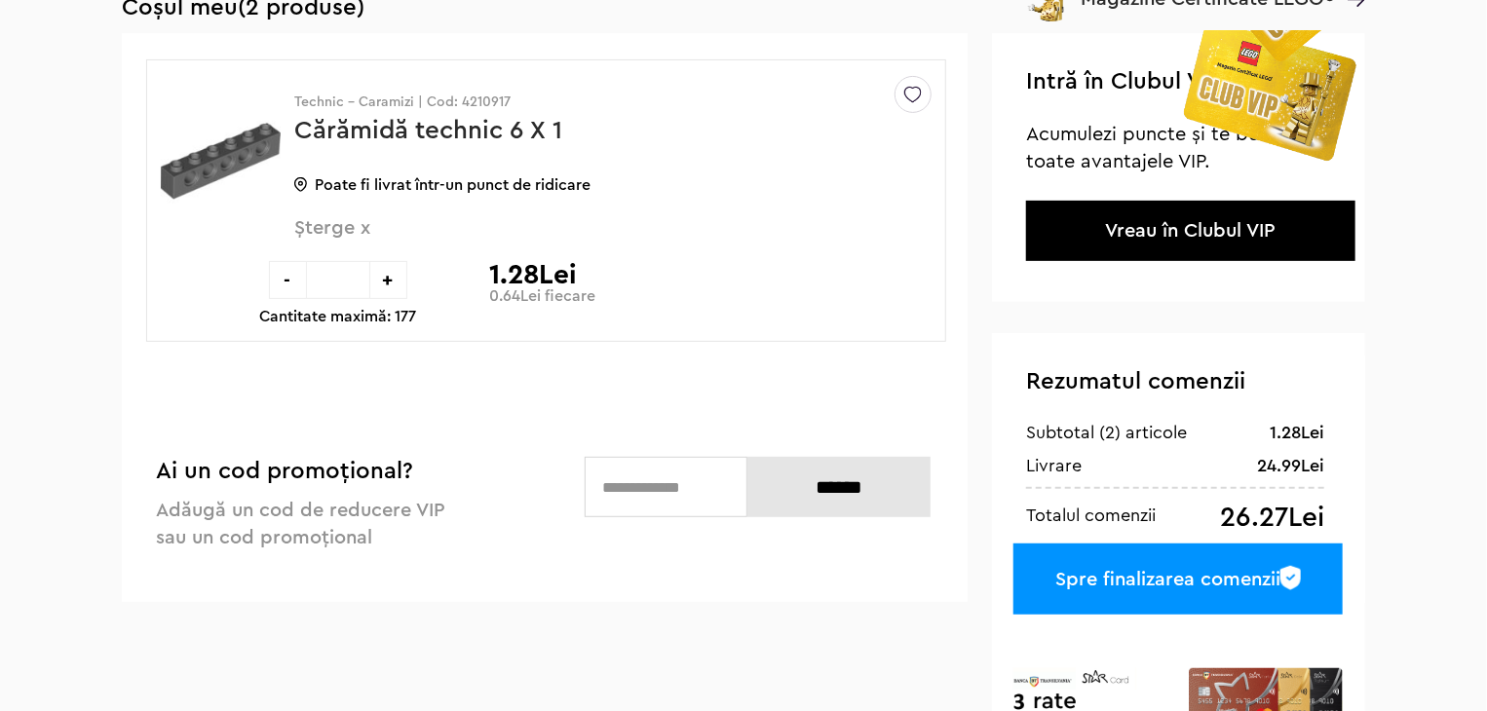
scroll to position [292, 0]
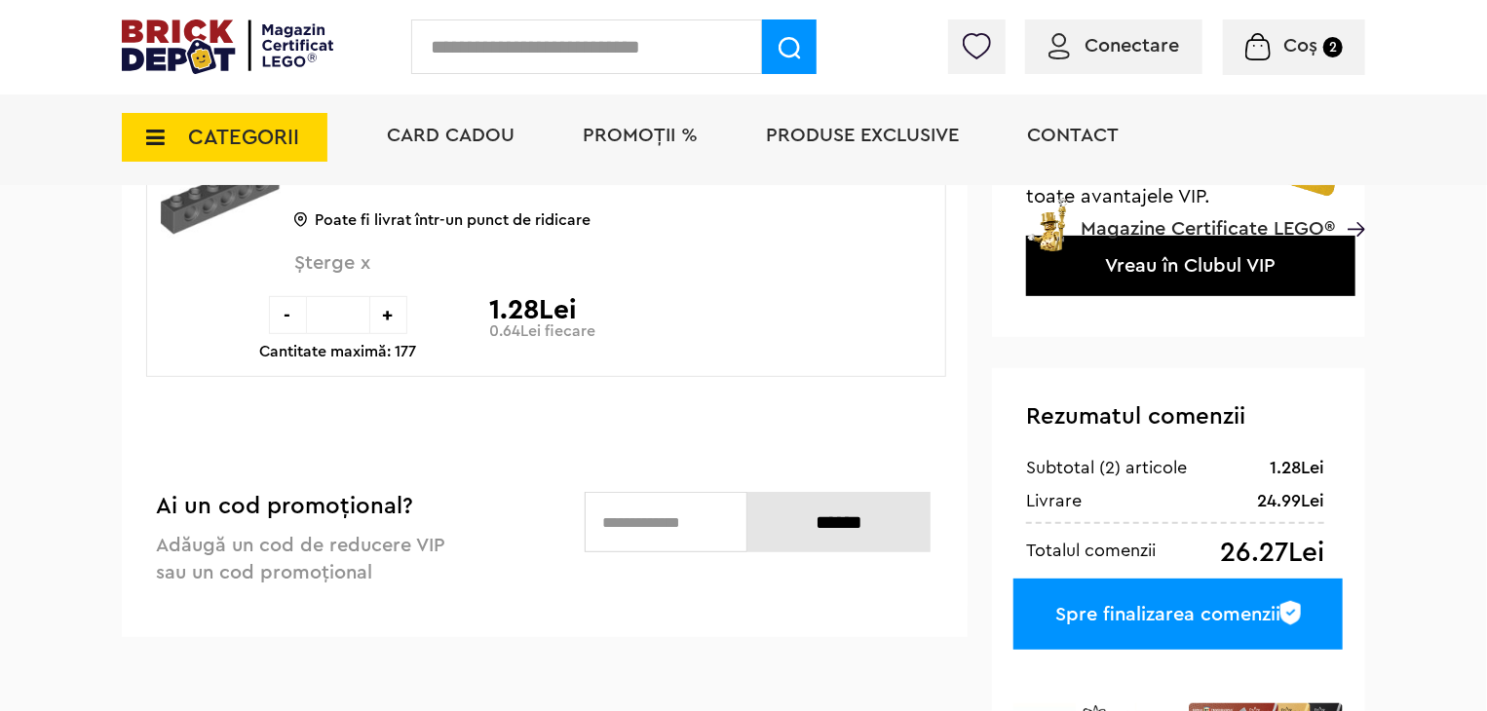
click at [320, 262] on span "Șterge x" at bounding box center [580, 274] width 573 height 42
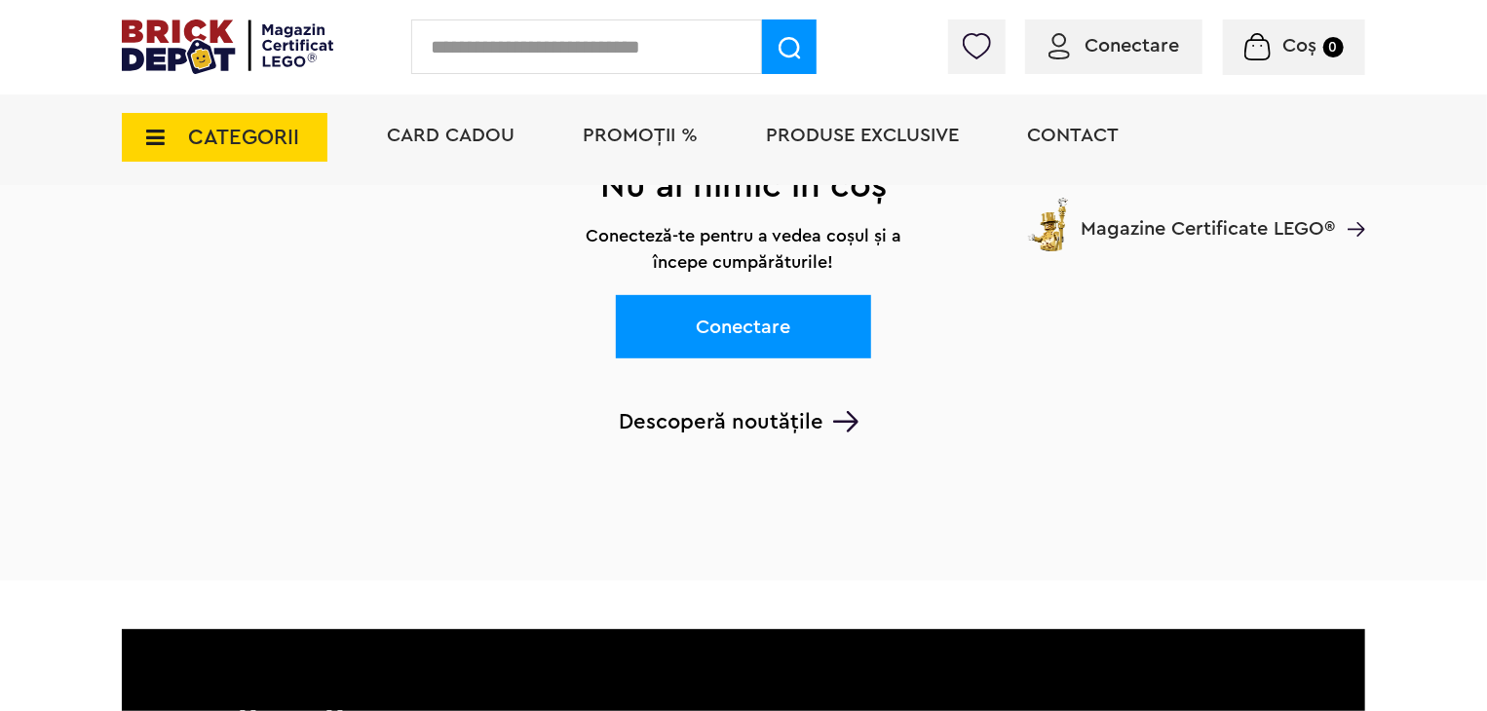
click at [546, 47] on input "text" at bounding box center [586, 46] width 351 height 55
